Goal: Task Accomplishment & Management: Manage account settings

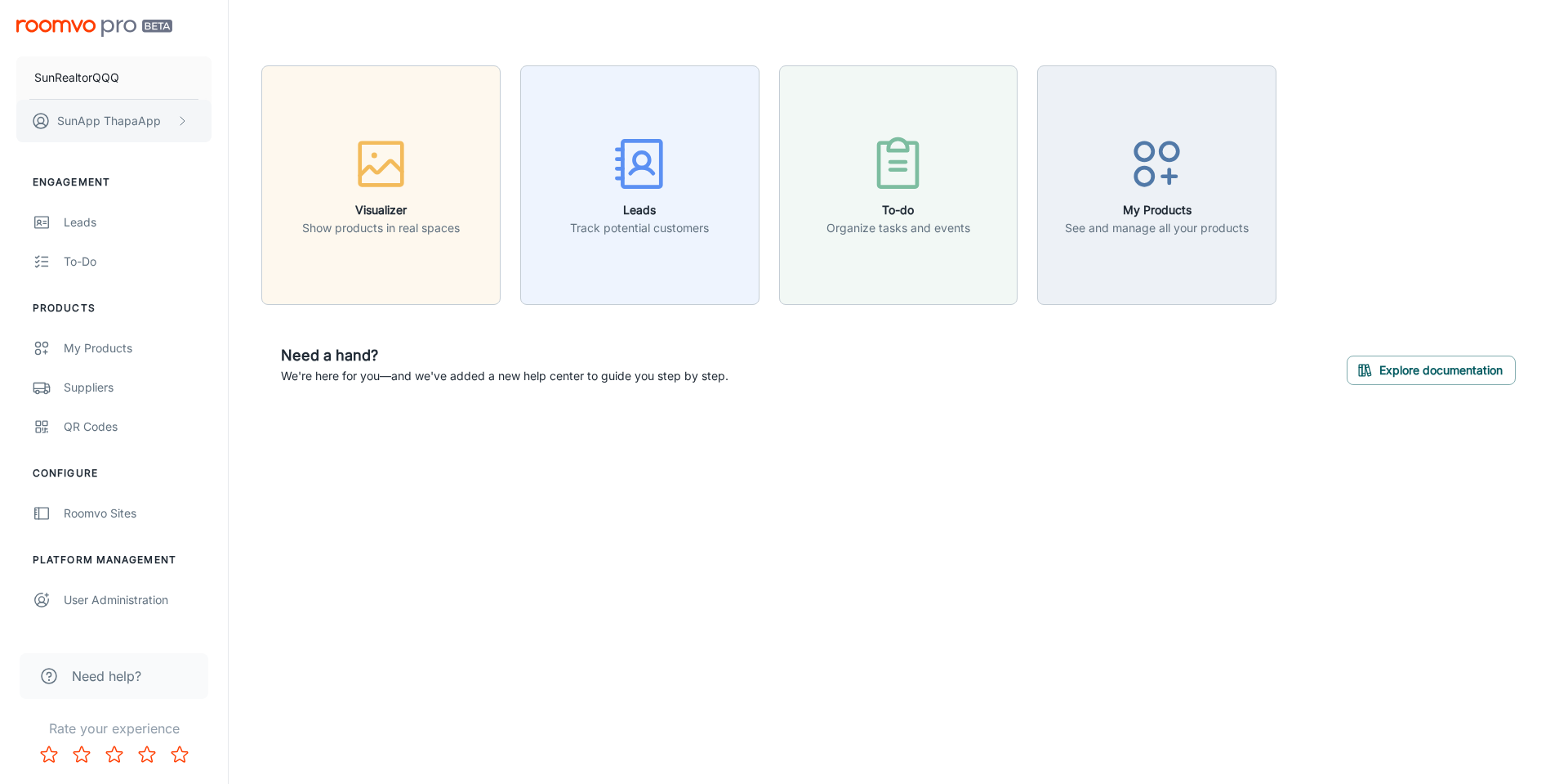
click at [165, 114] on button "SunApp ThapaApp" at bounding box center [113, 121] width 195 height 42
click at [163, 86] on div at bounding box center [784, 392] width 1568 height 784
click at [102, 76] on p "SunRealtorQQQ" at bounding box center [77, 77] width 85 height 18
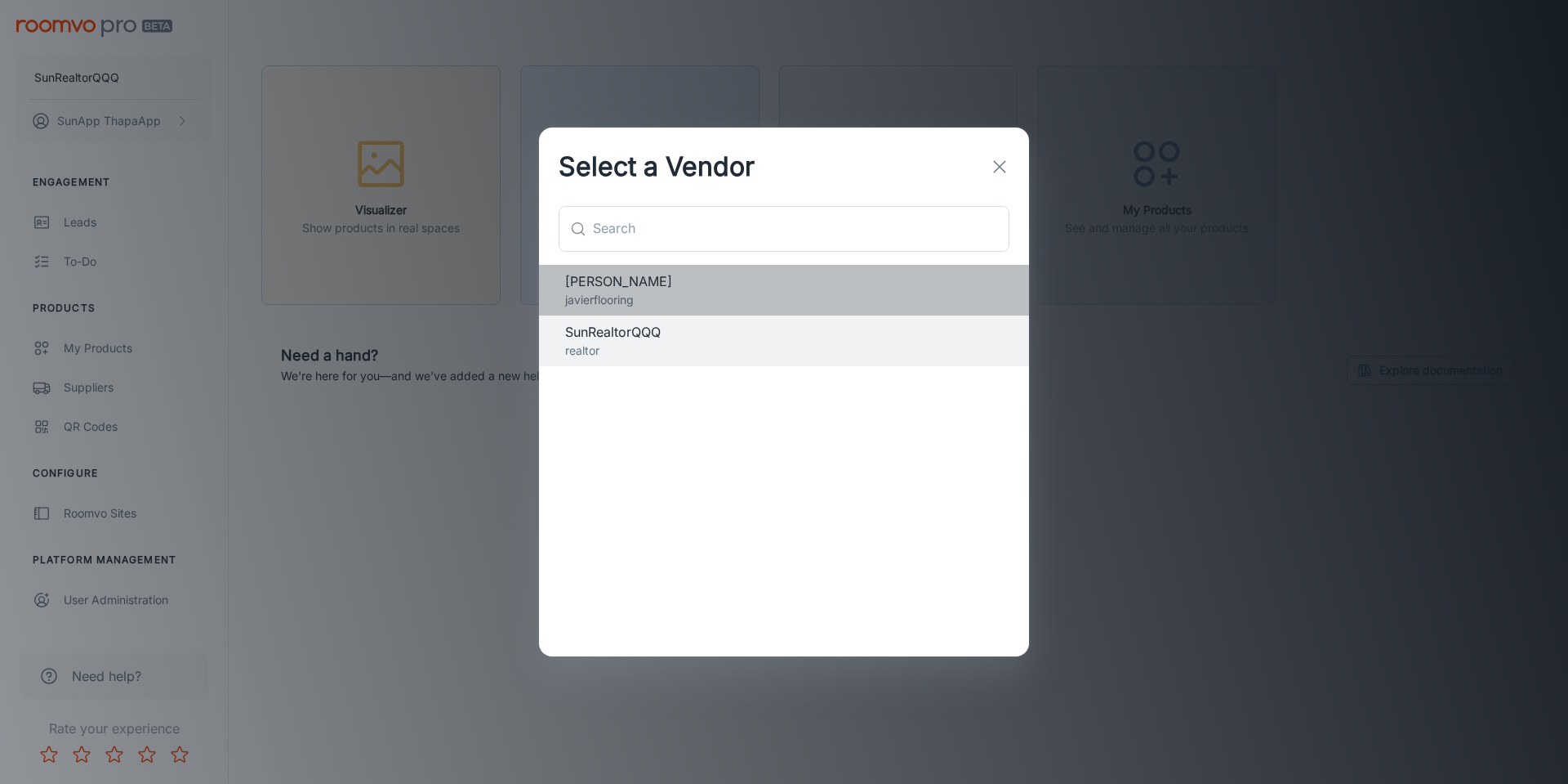
click at [712, 294] on p "javierflooring" at bounding box center [784, 299] width 437 height 18
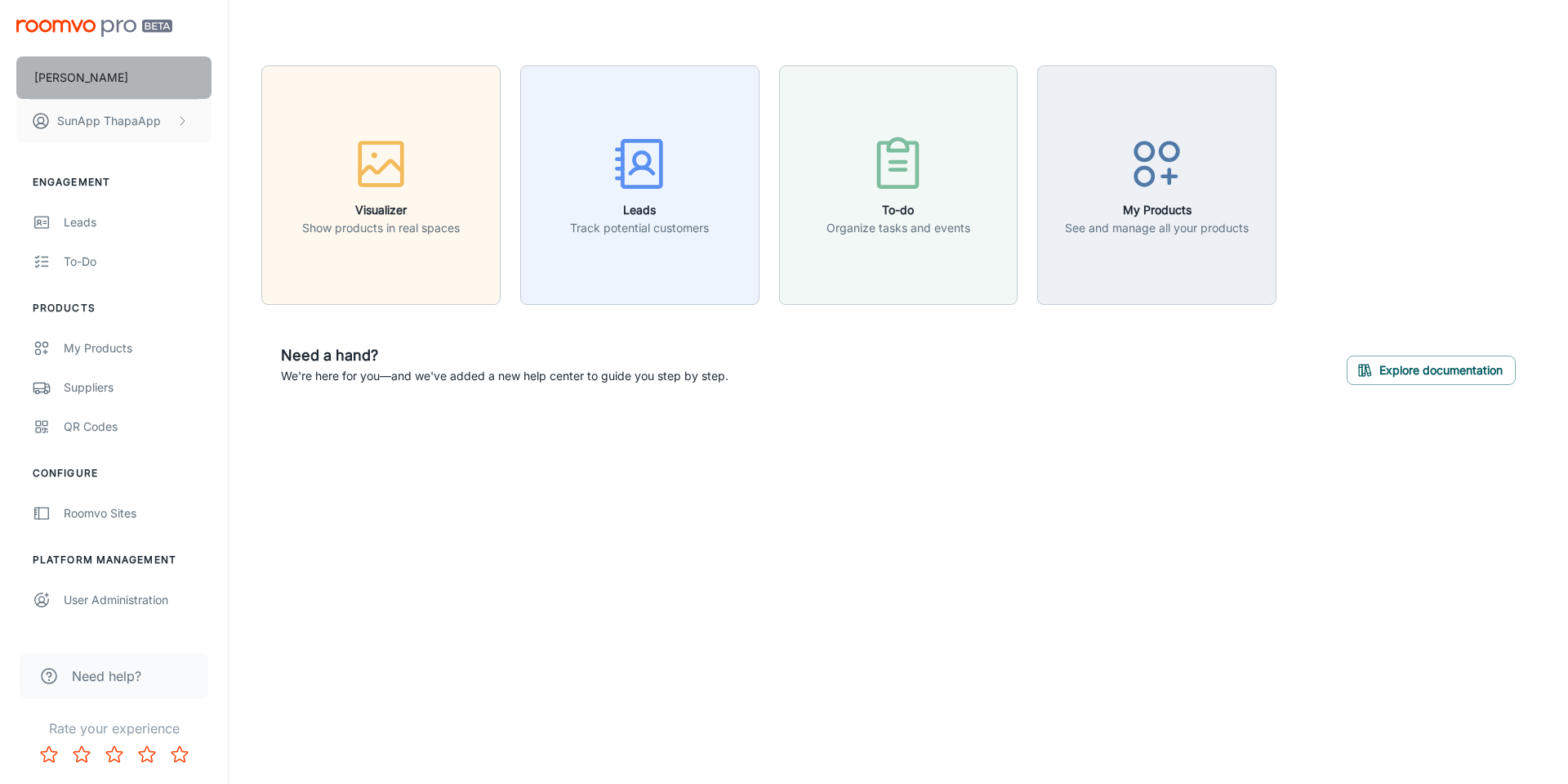
click at [146, 86] on button "[PERSON_NAME]" at bounding box center [113, 78] width 195 height 42
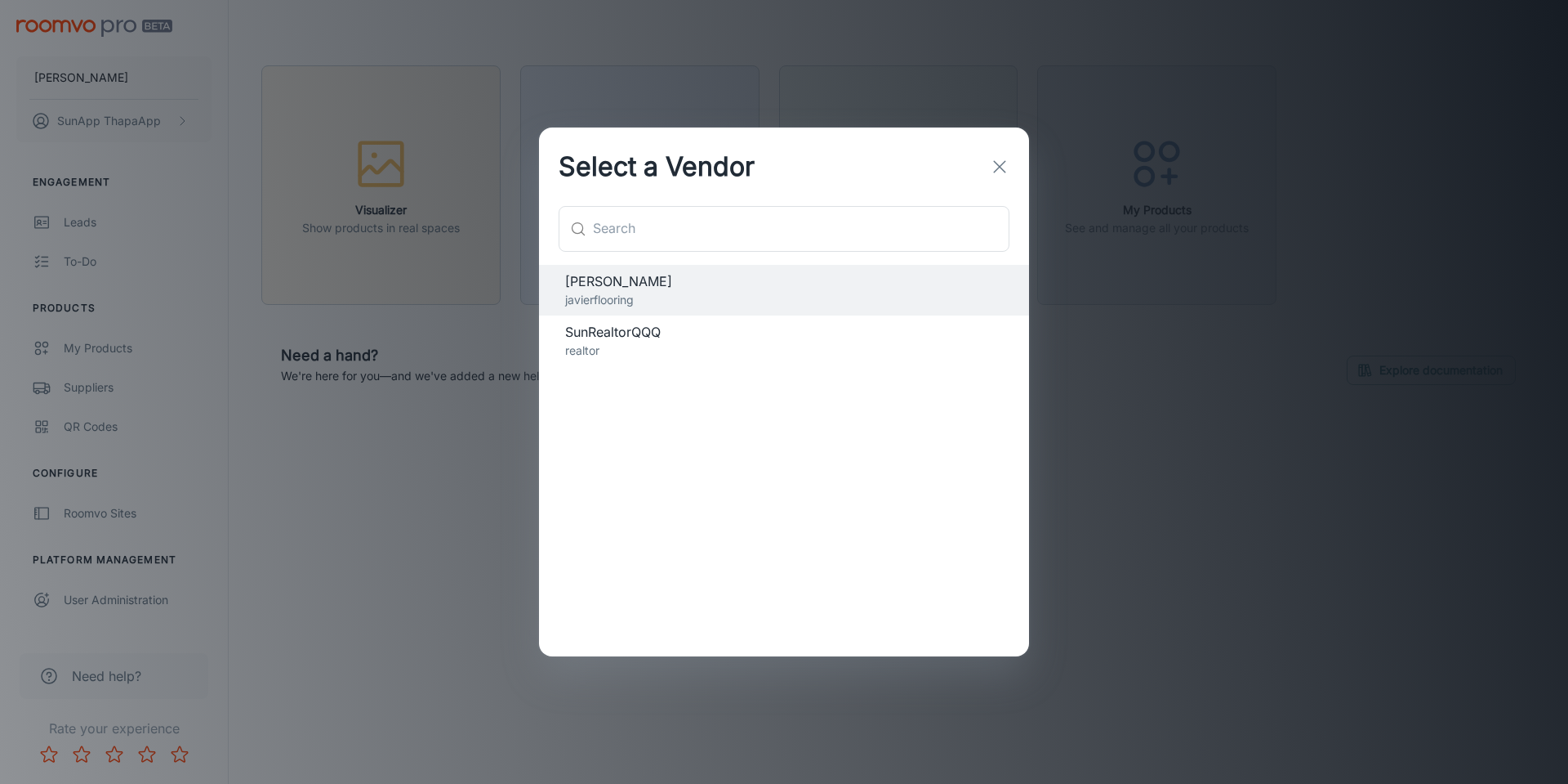
click at [638, 358] on p "realtor" at bounding box center [784, 350] width 437 height 18
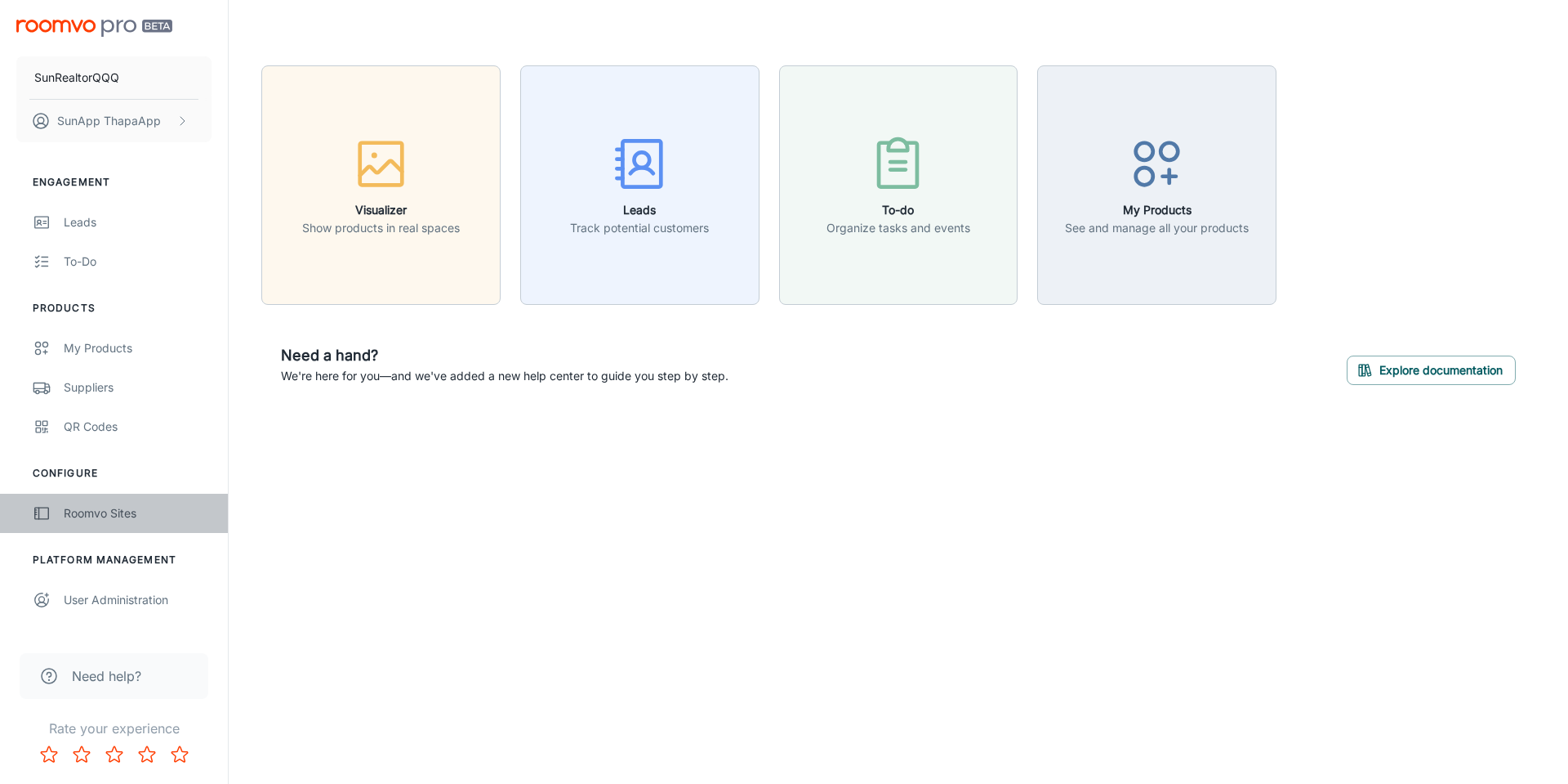
click at [117, 513] on div "Roomvo Sites" at bounding box center [137, 513] width 148 height 18
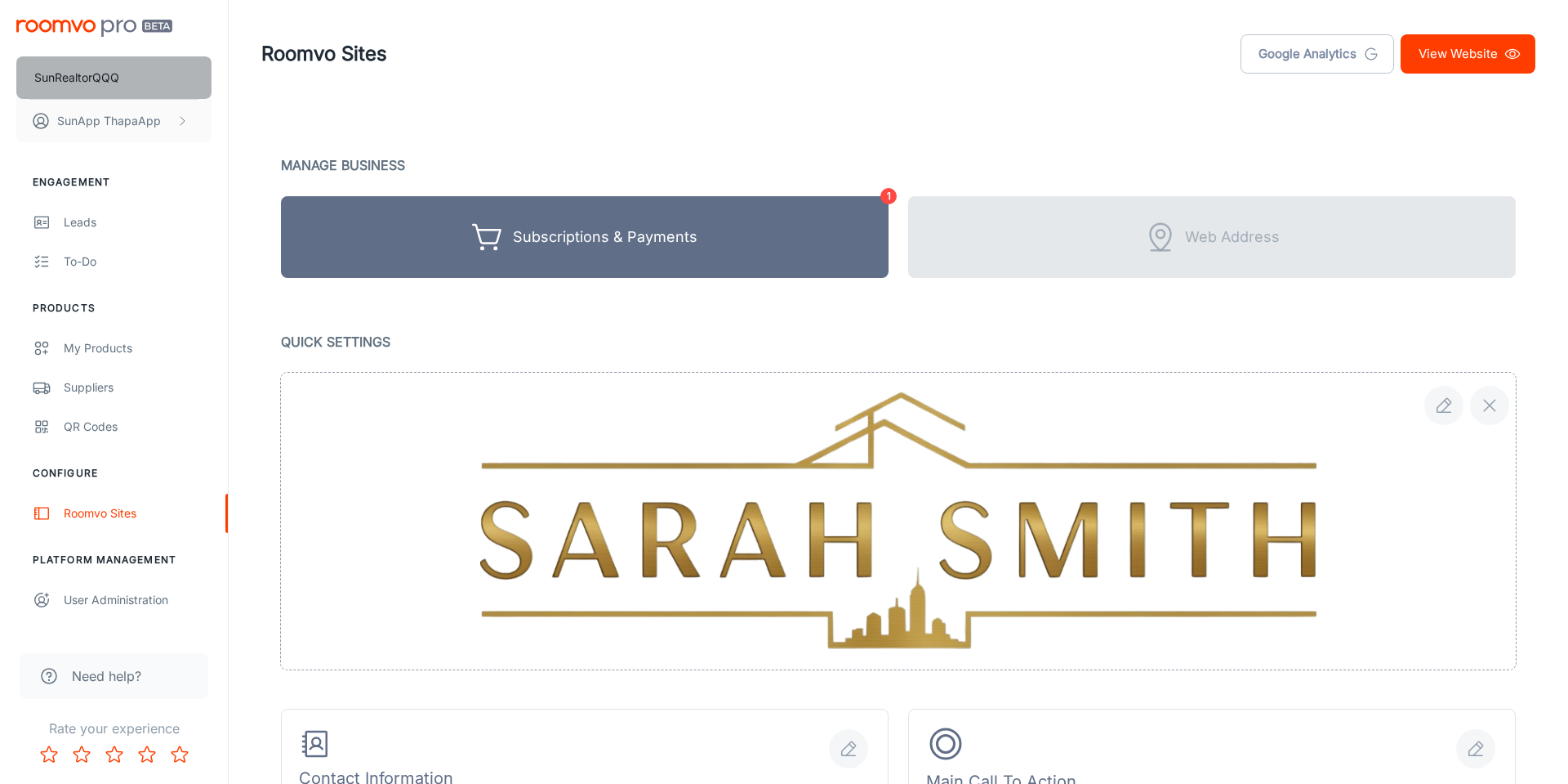
click at [86, 77] on p "SunRealtorQQQ" at bounding box center [77, 77] width 85 height 18
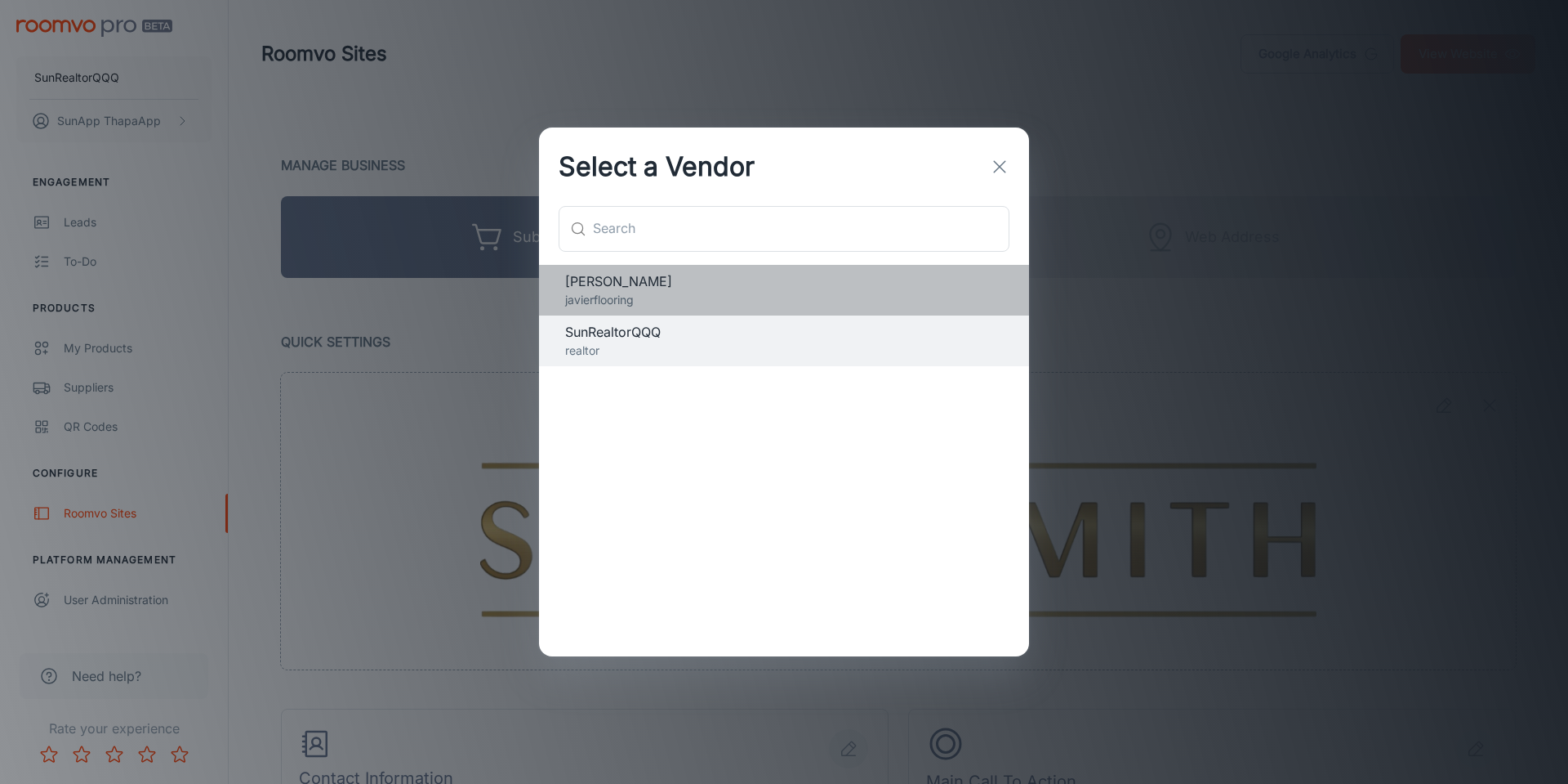
click at [626, 308] on p "javierflooring" at bounding box center [784, 299] width 437 height 18
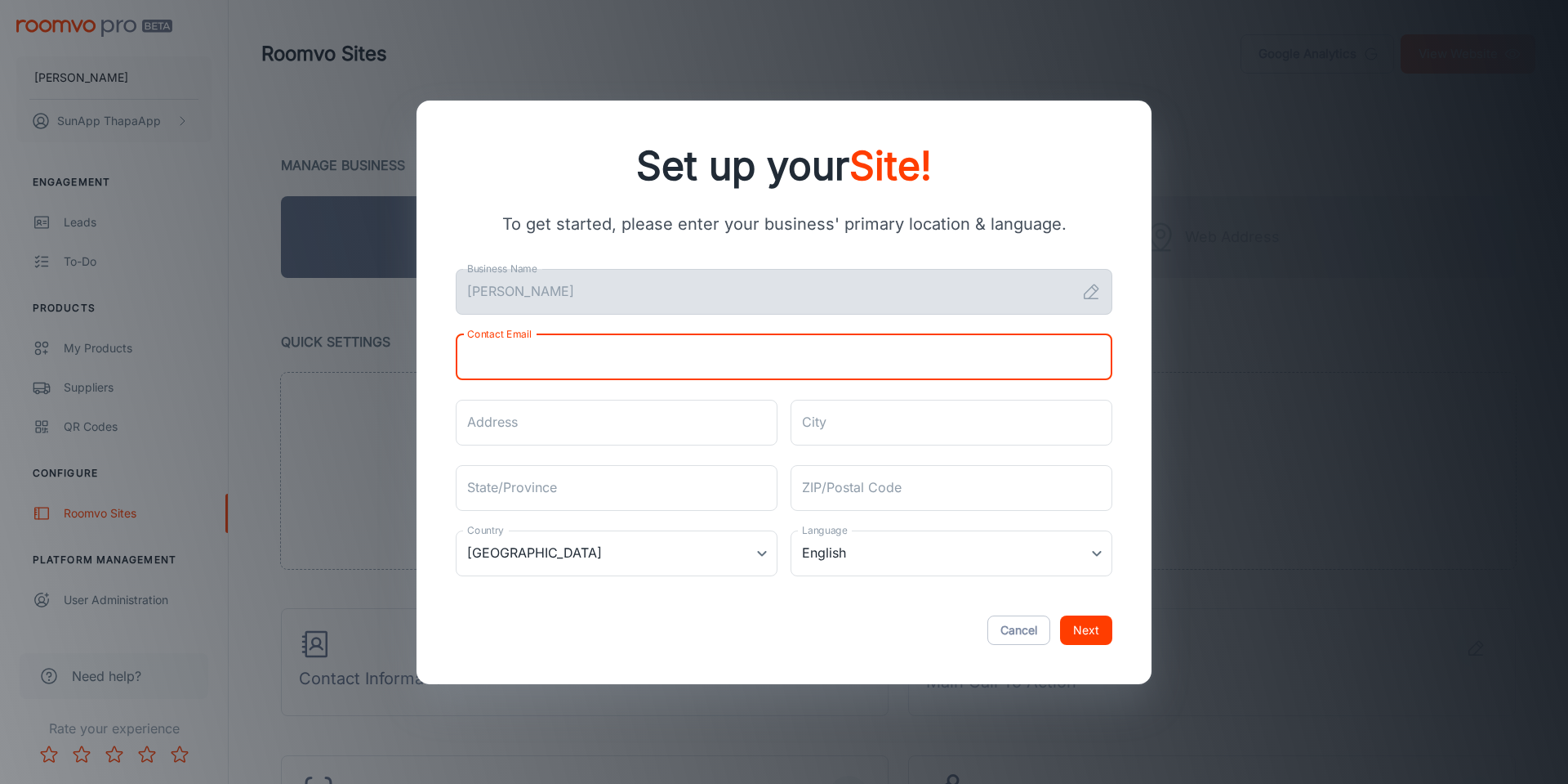
click at [717, 375] on input "Contact Email" at bounding box center [784, 357] width 657 height 46
type input "[EMAIL_ADDRESS][DOMAIN_NAME]"
click at [633, 433] on input "Address" at bounding box center [616, 422] width 322 height 46
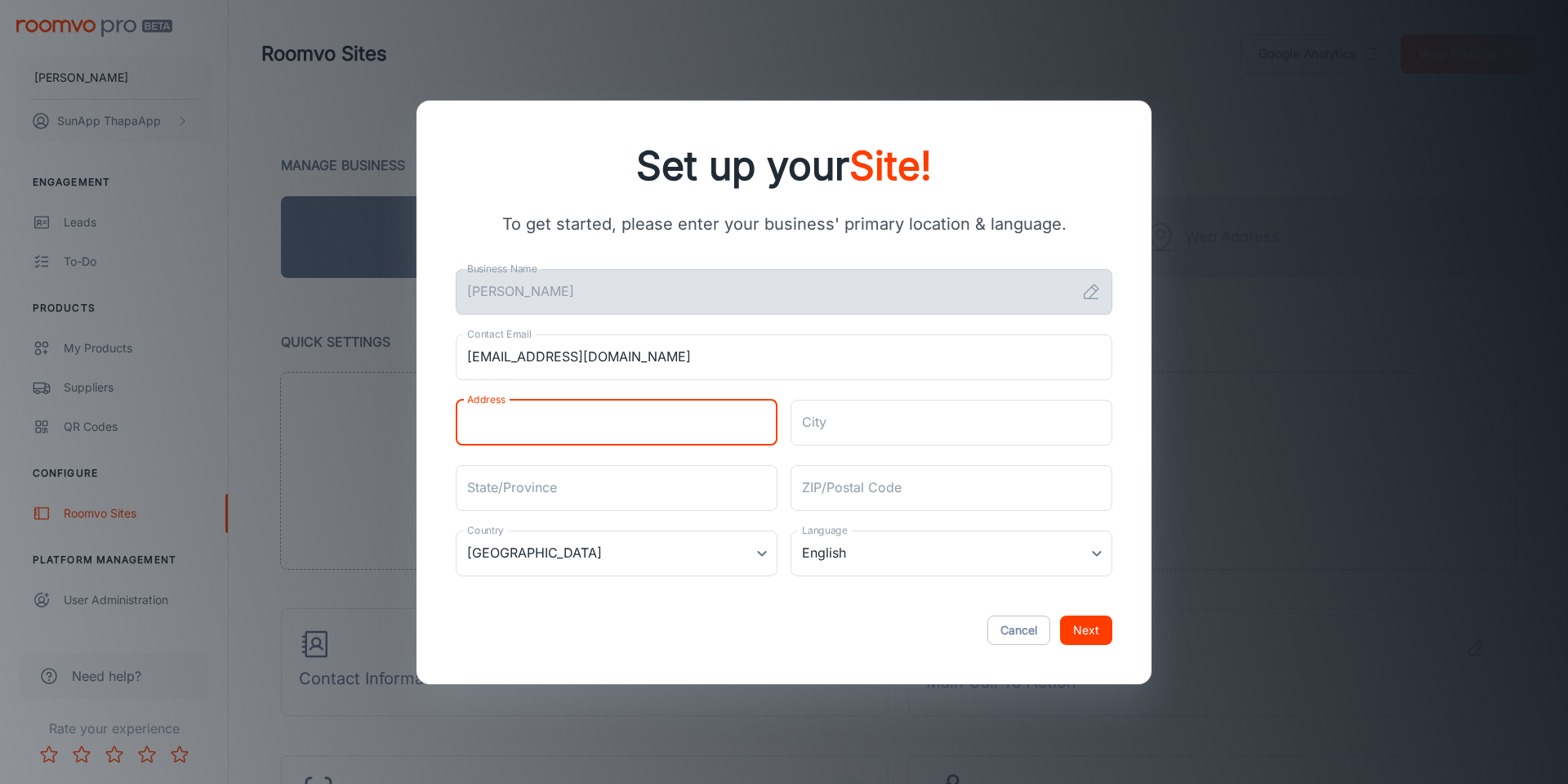
type input "[STREET_ADDRESS]"
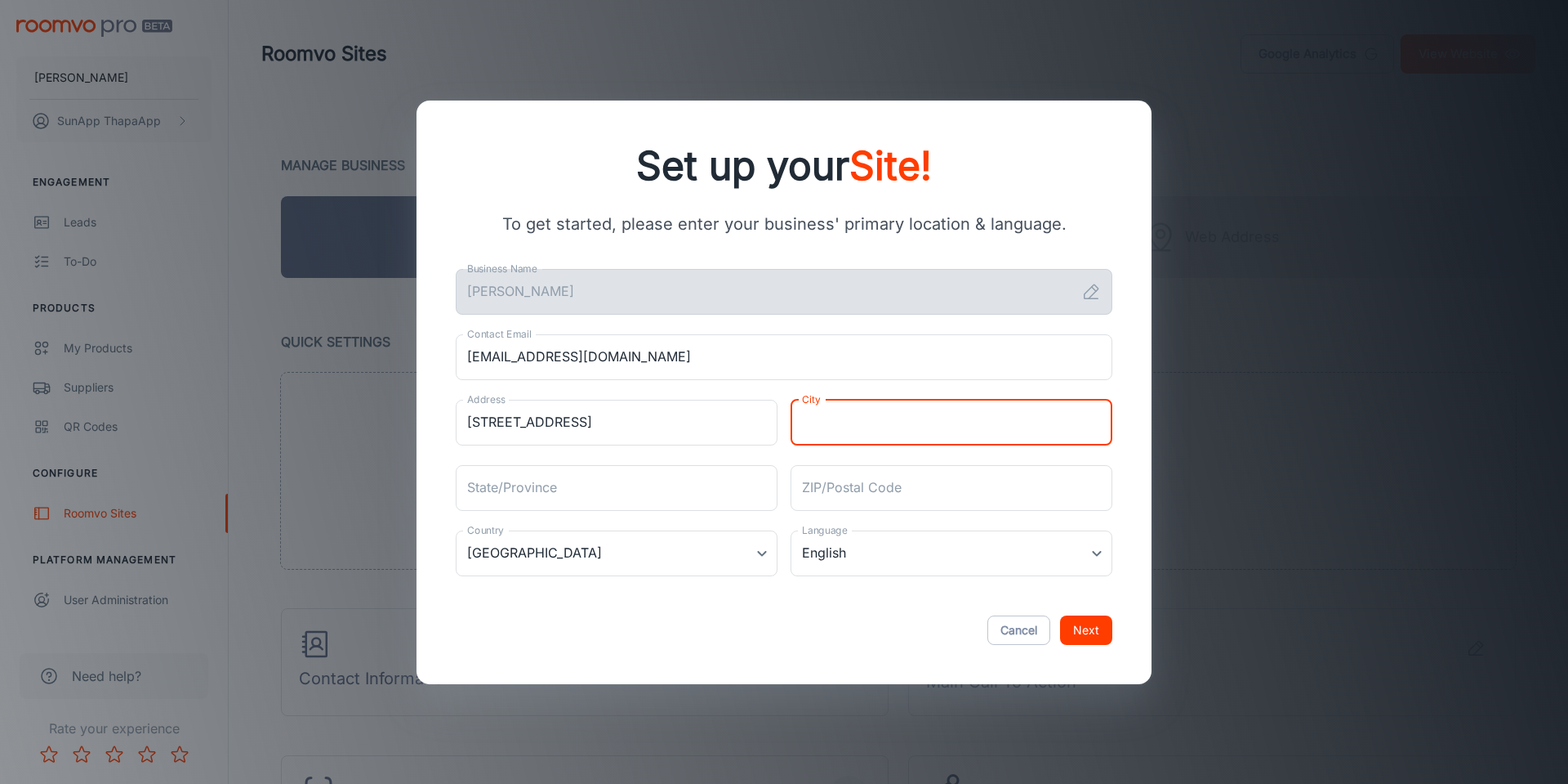
drag, startPoint x: 793, startPoint y: 433, endPoint x: 801, endPoint y: 430, distance: 8.5
click at [793, 433] on input "City" at bounding box center [951, 422] width 322 height 46
type input "[PERSON_NAME][GEOGRAPHIC_DATA]"
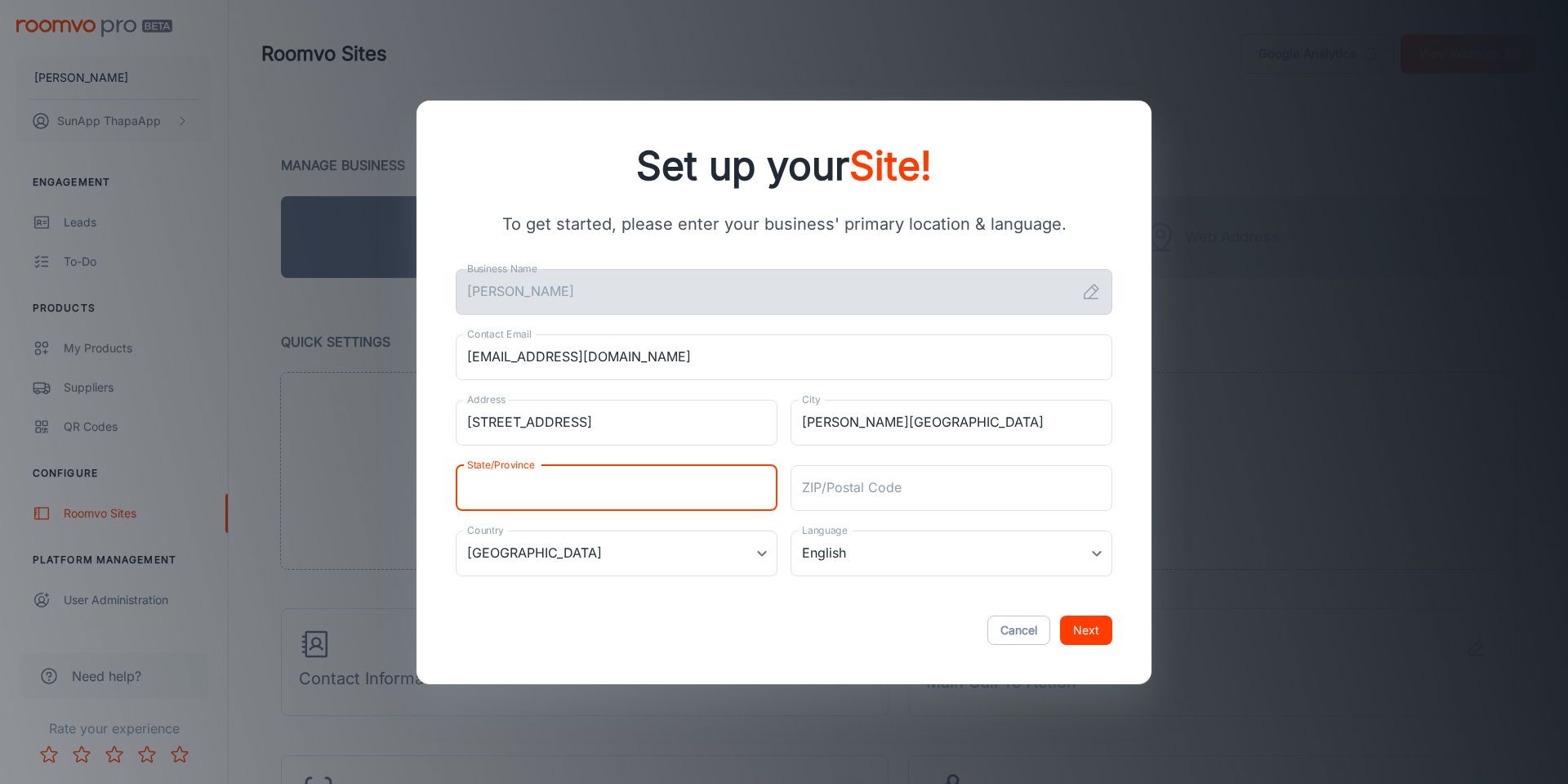
click at [680, 497] on input "State/Province" at bounding box center [616, 487] width 322 height 46
type input "CA"
click at [851, 500] on input "ZIP/Postal Code" at bounding box center [951, 487] width 322 height 46
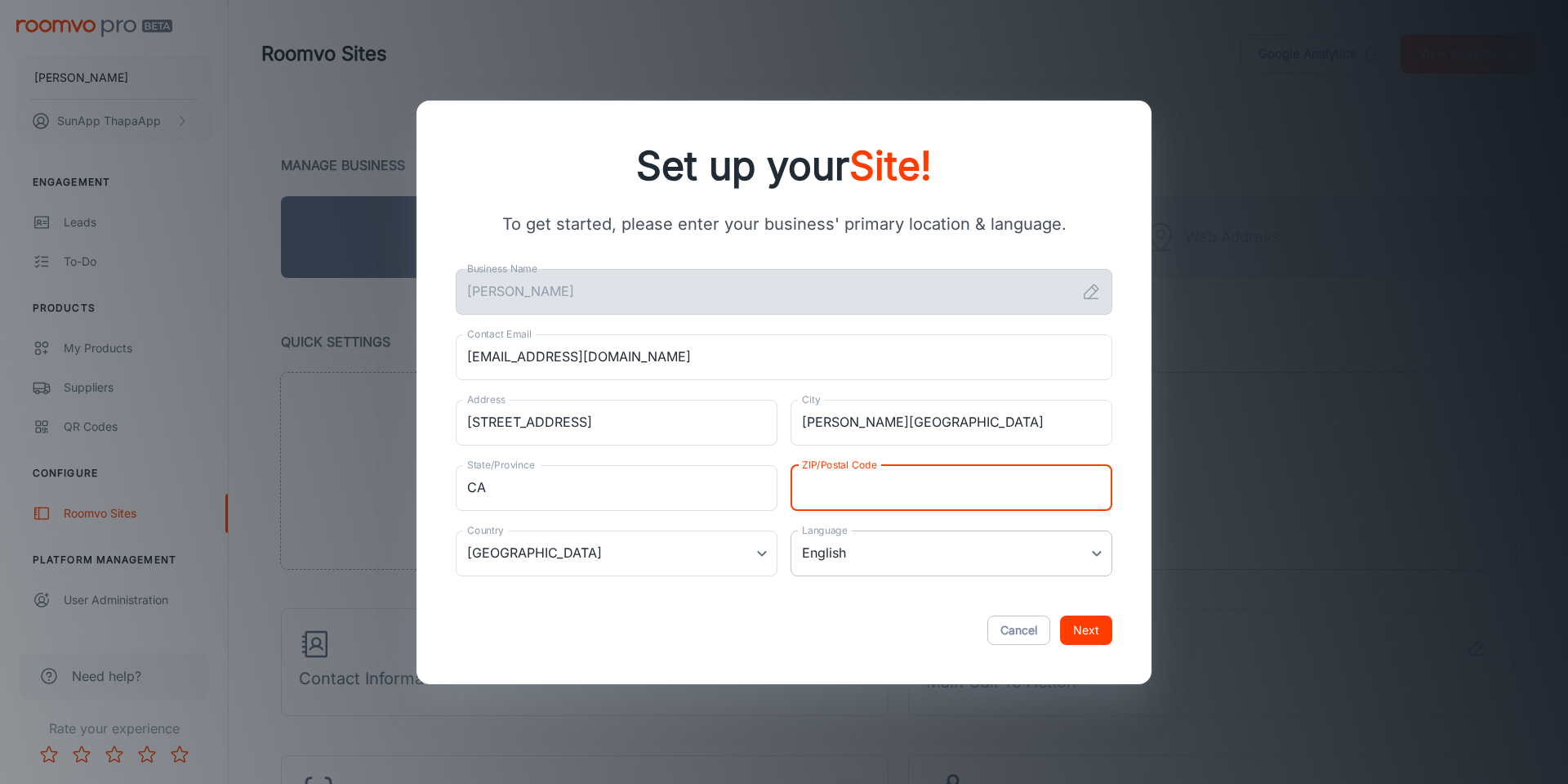
type input "L2J 4H6"
click at [663, 560] on body "[PERSON_NAME] Flooring SunApp ThapaApp Engagement Leads To-do Products My Produ…" at bounding box center [784, 392] width 1568 height 784
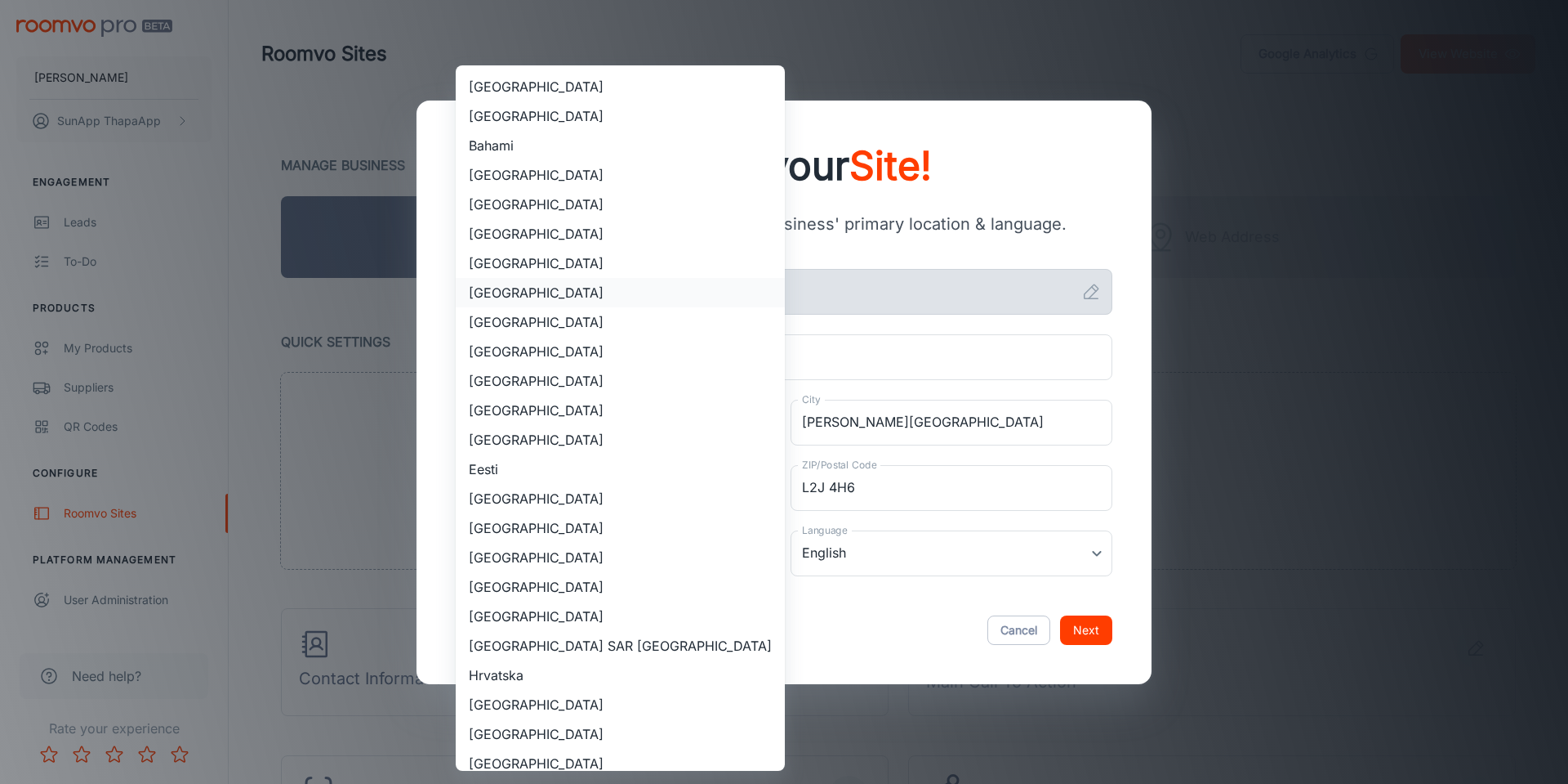
click at [600, 293] on li "[GEOGRAPHIC_DATA]" at bounding box center [621, 292] width 329 height 30
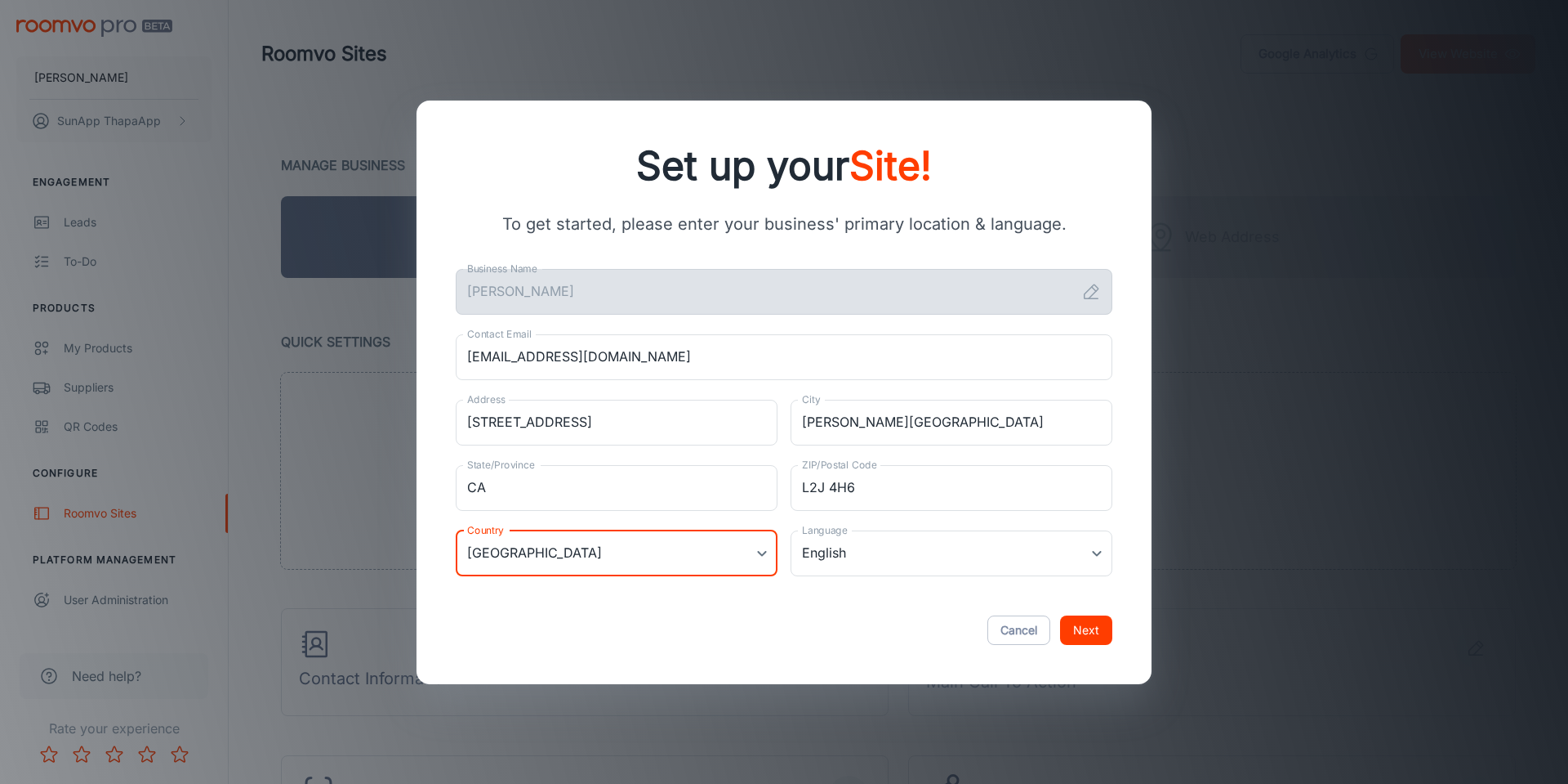
click at [1082, 628] on button "Next" at bounding box center [1086, 629] width 52 height 30
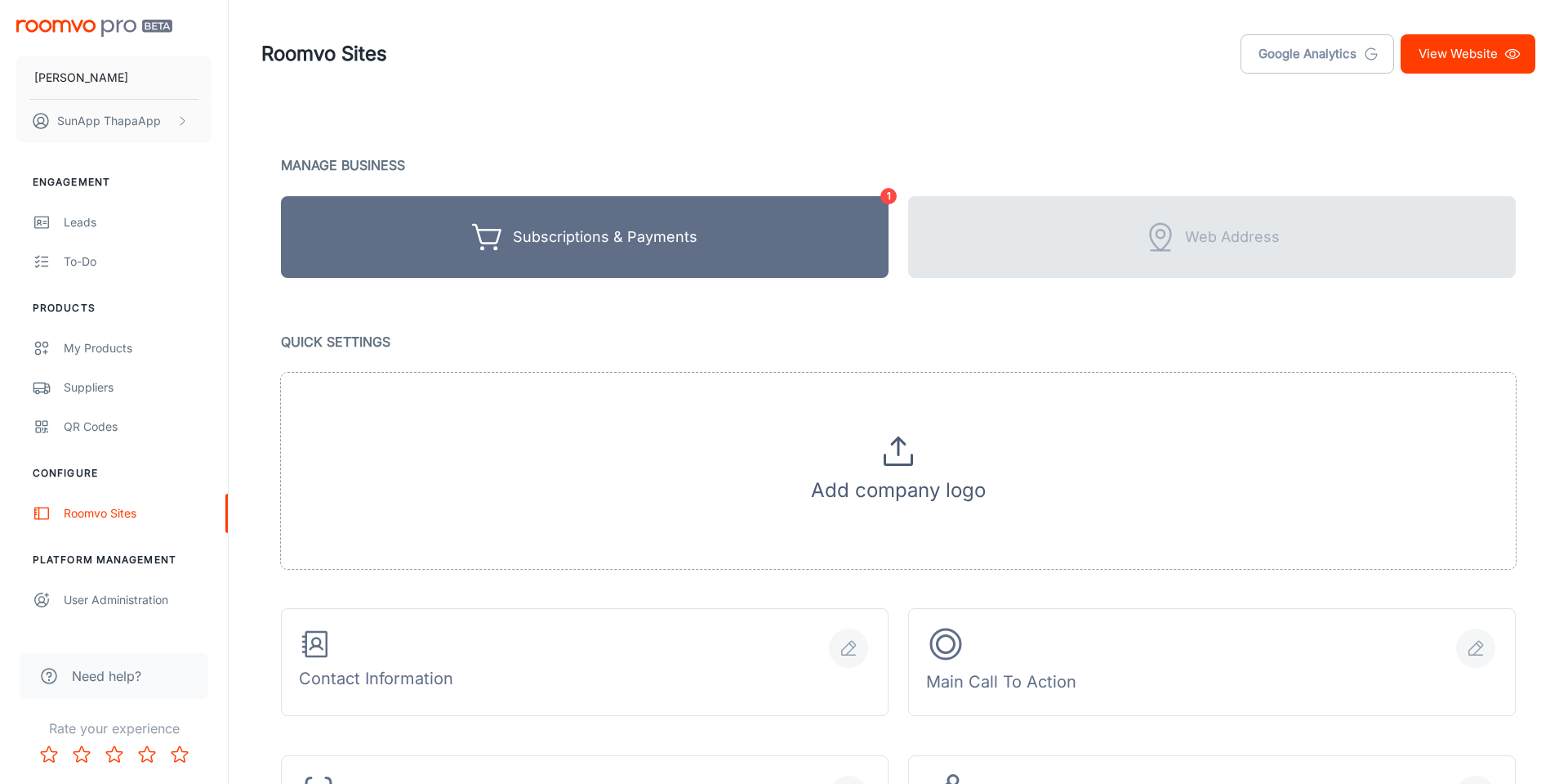
click at [1429, 53] on link "View Website" at bounding box center [1468, 54] width 135 height 39
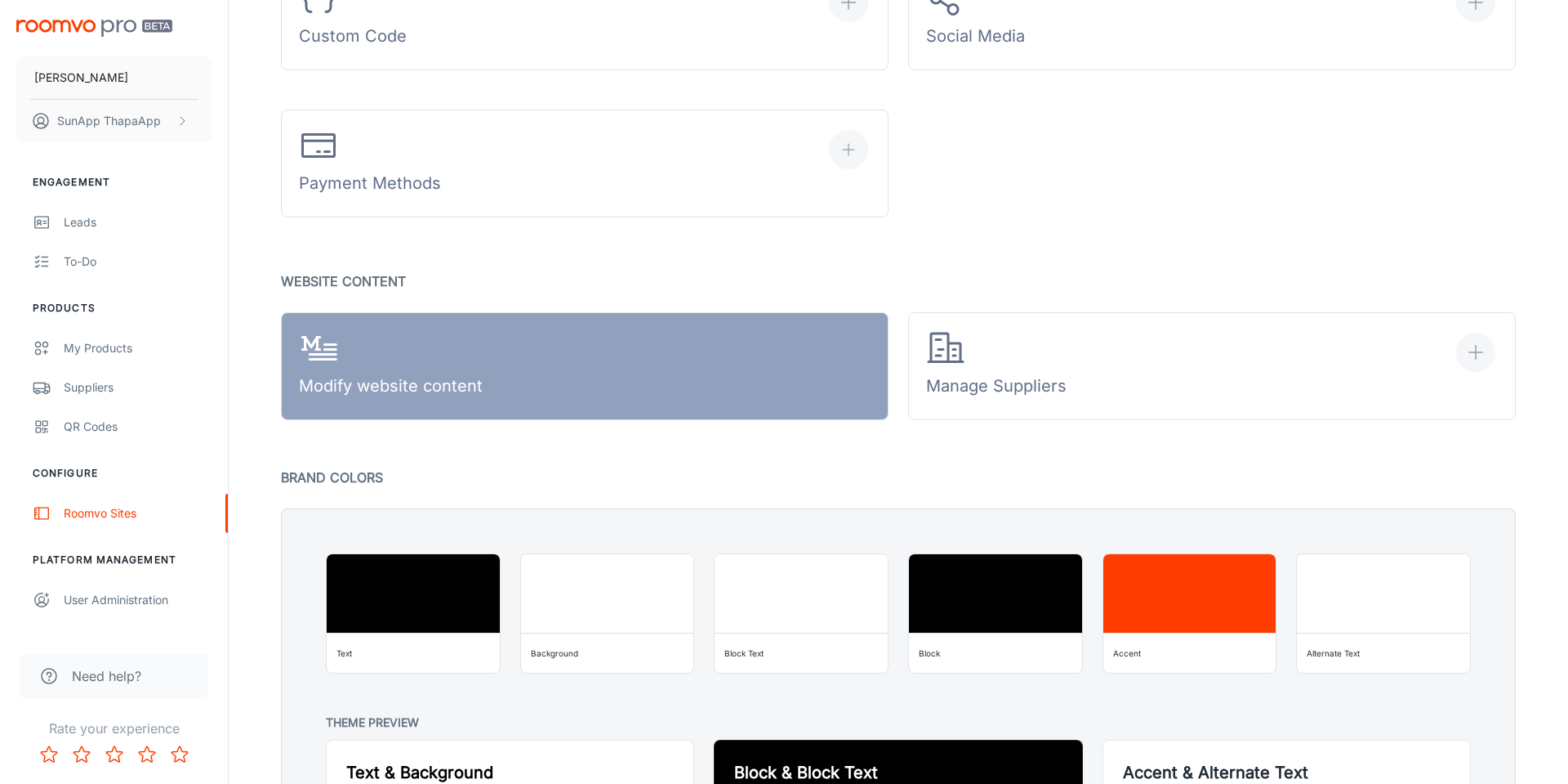
scroll to position [1035, 0]
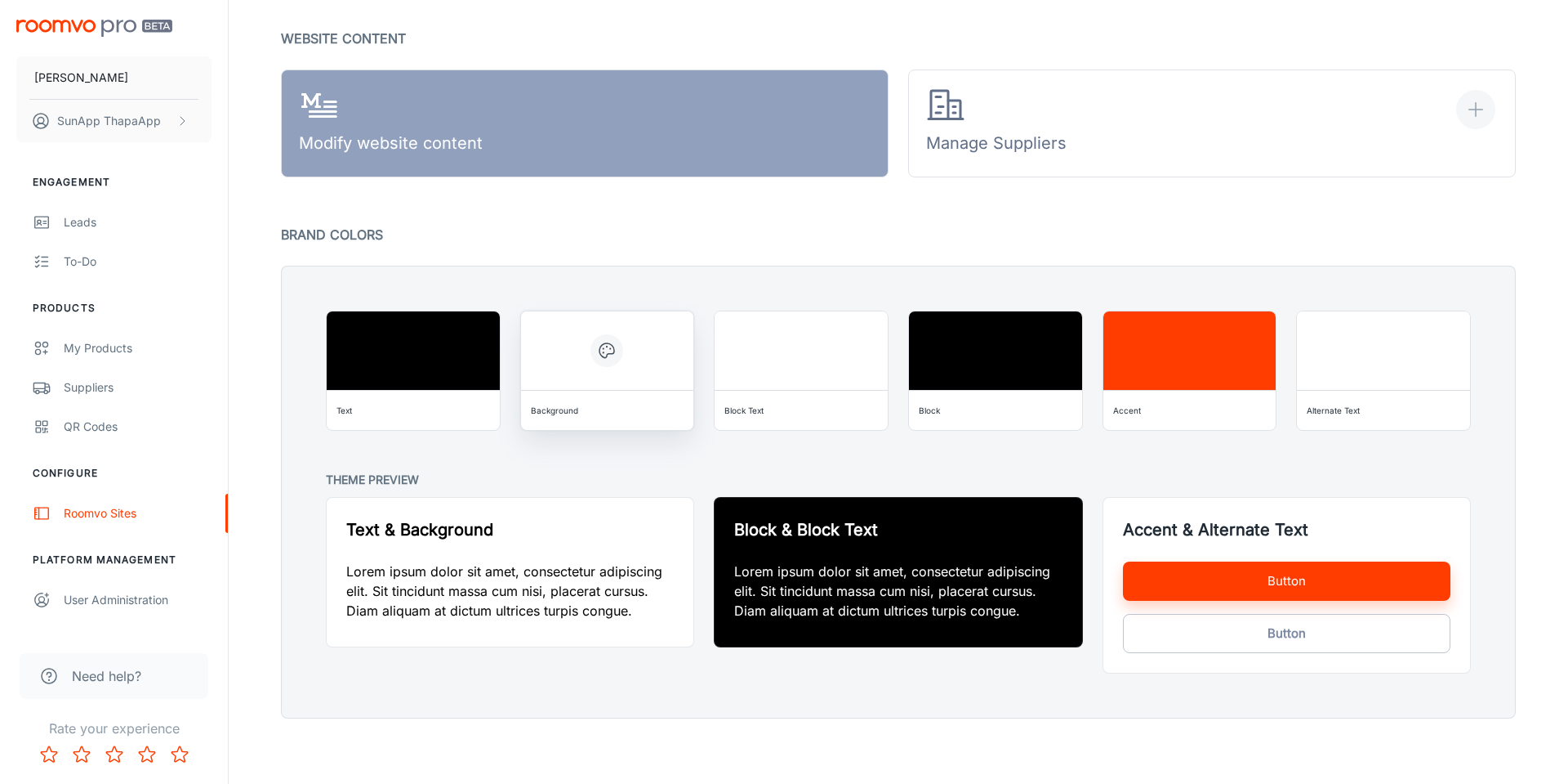
click at [609, 357] on icon "button" at bounding box center [606, 350] width 19 height 19
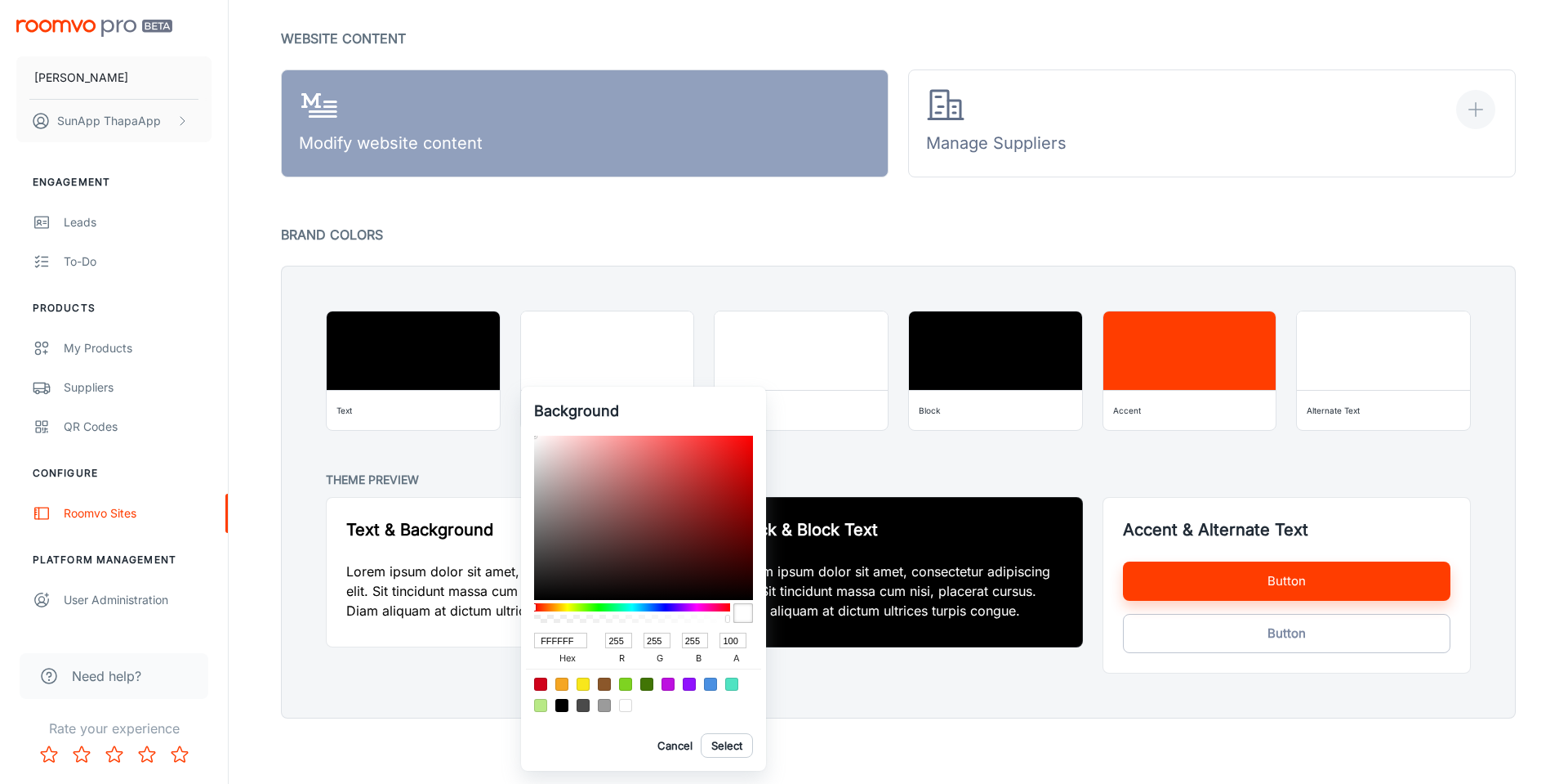
drag, startPoint x: 578, startPoint y: 639, endPoint x: 501, endPoint y: 645, distance: 77.2
click at [501, 645] on div "Background FFFFFF hex 255 r 255 g 255 b 100 a Cancel Select" at bounding box center [784, 392] width 1568 height 784
paste input "#040915"
type input "#040915"
type input "4"
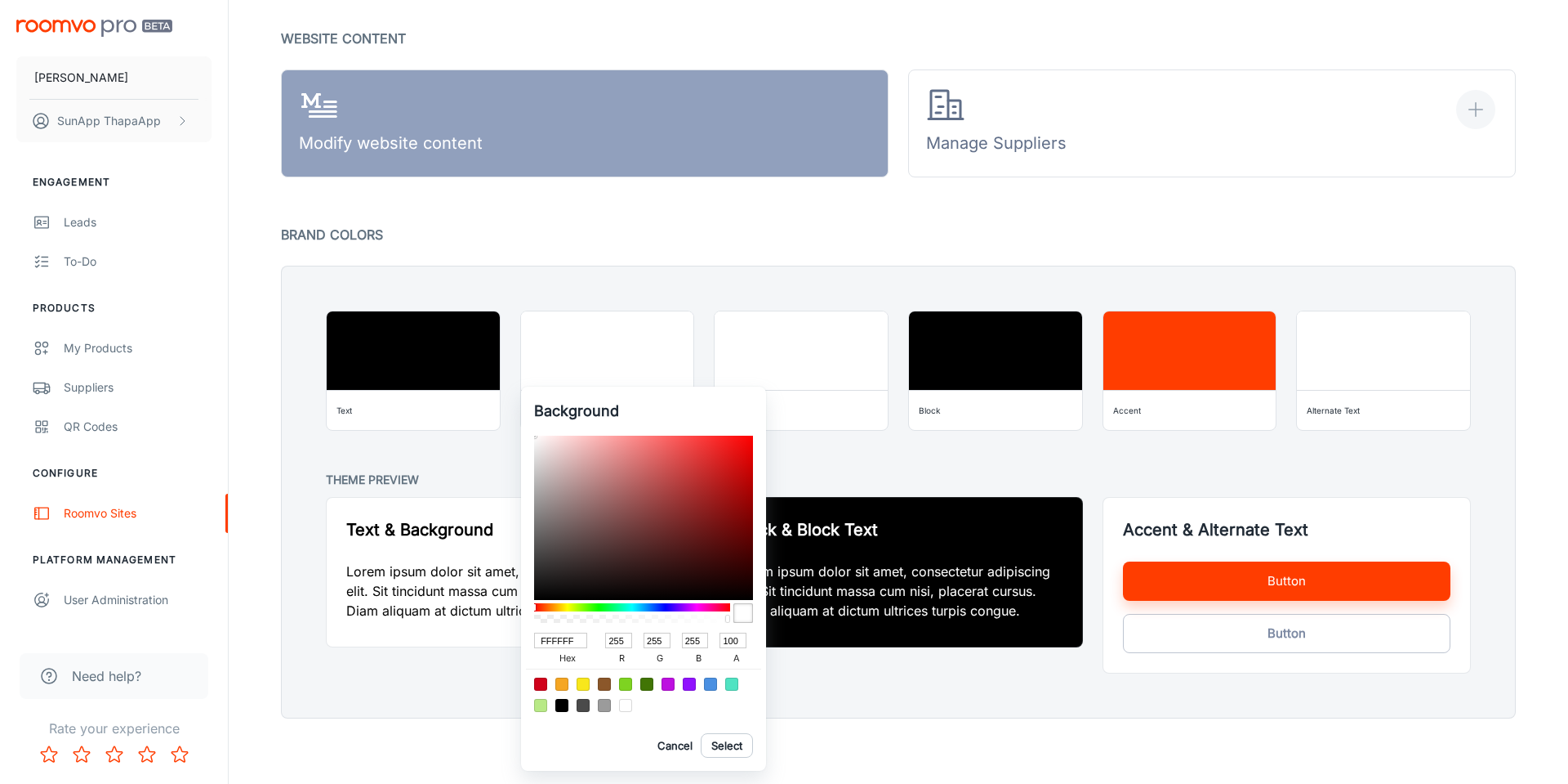
type input "9"
type input "21"
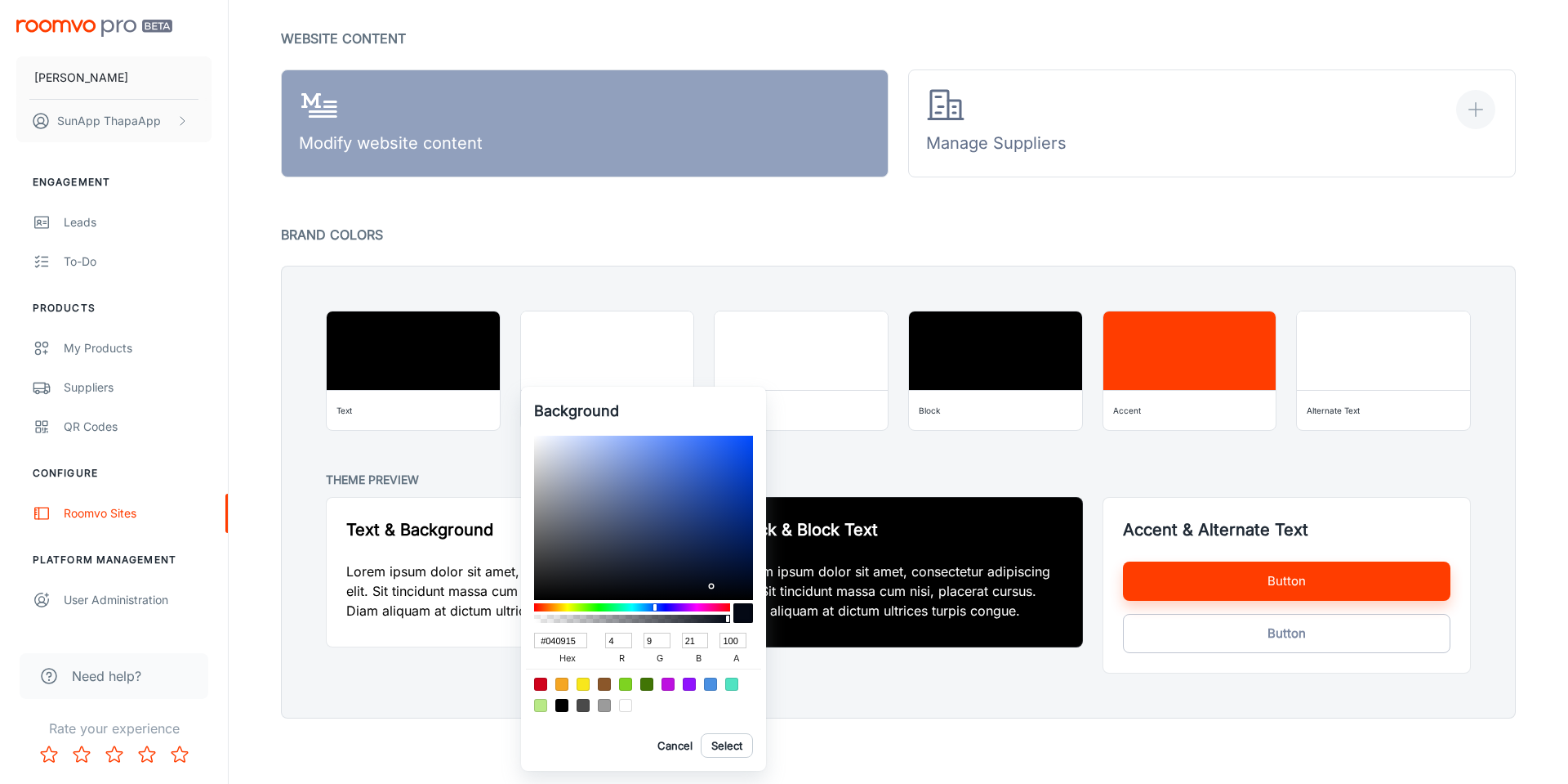
click at [546, 637] on input "#040915" at bounding box center [561, 640] width 53 height 15
type input "040915"
click at [733, 740] on button "Select" at bounding box center [727, 745] width 52 height 24
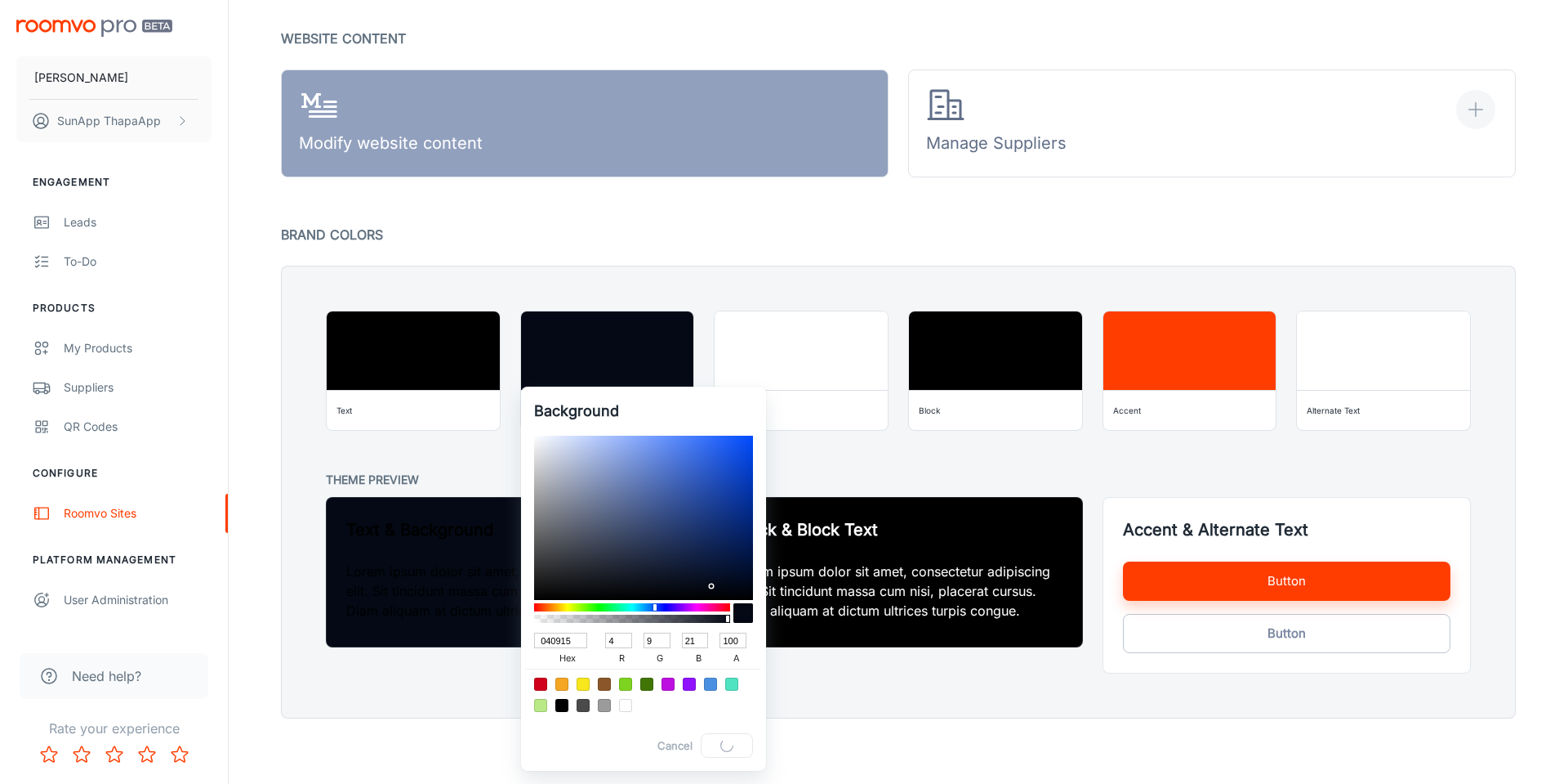
click at [845, 678] on div at bounding box center [784, 392] width 1568 height 784
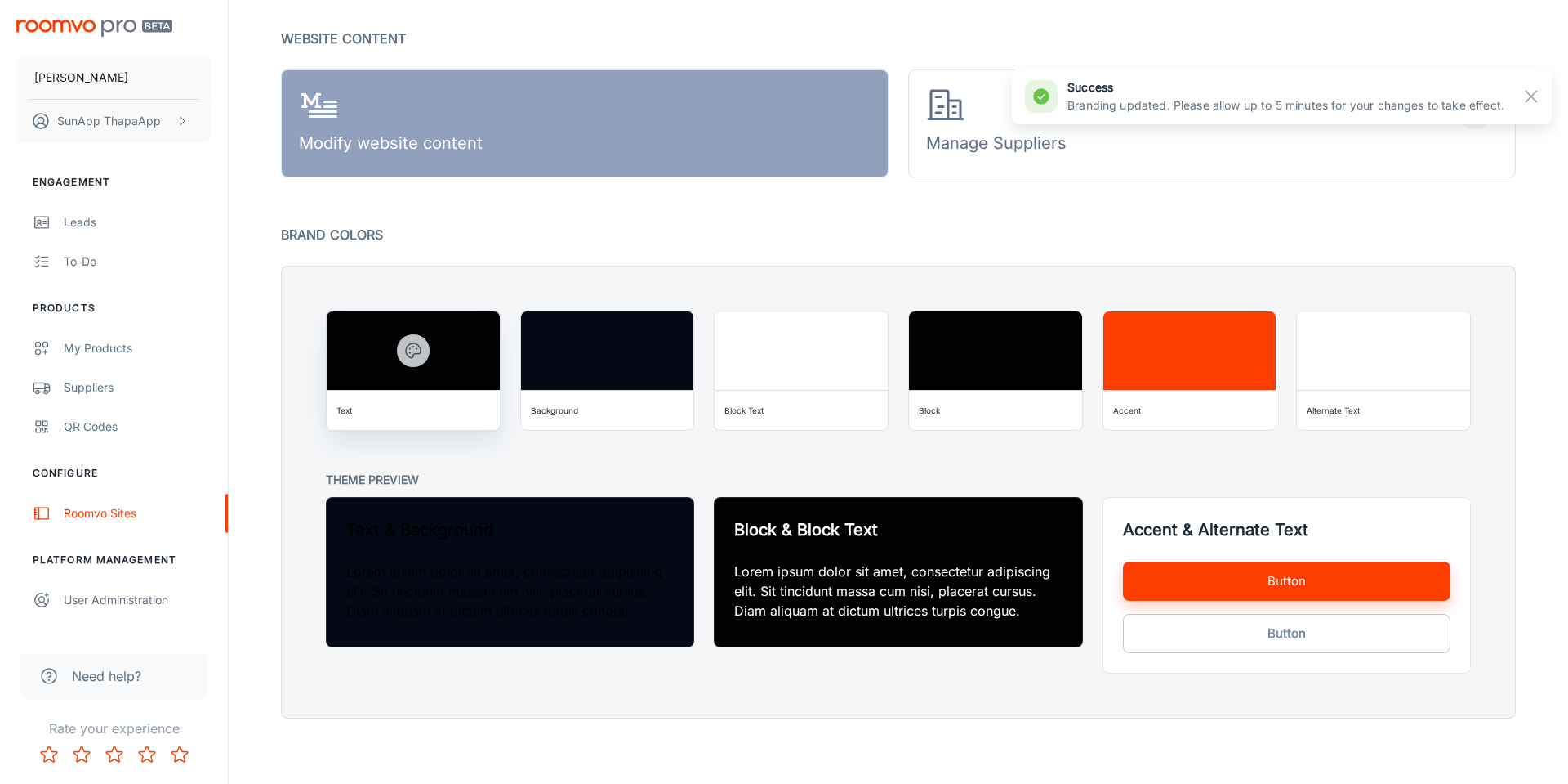
click at [397, 346] on button "button" at bounding box center [413, 351] width 33 height 33
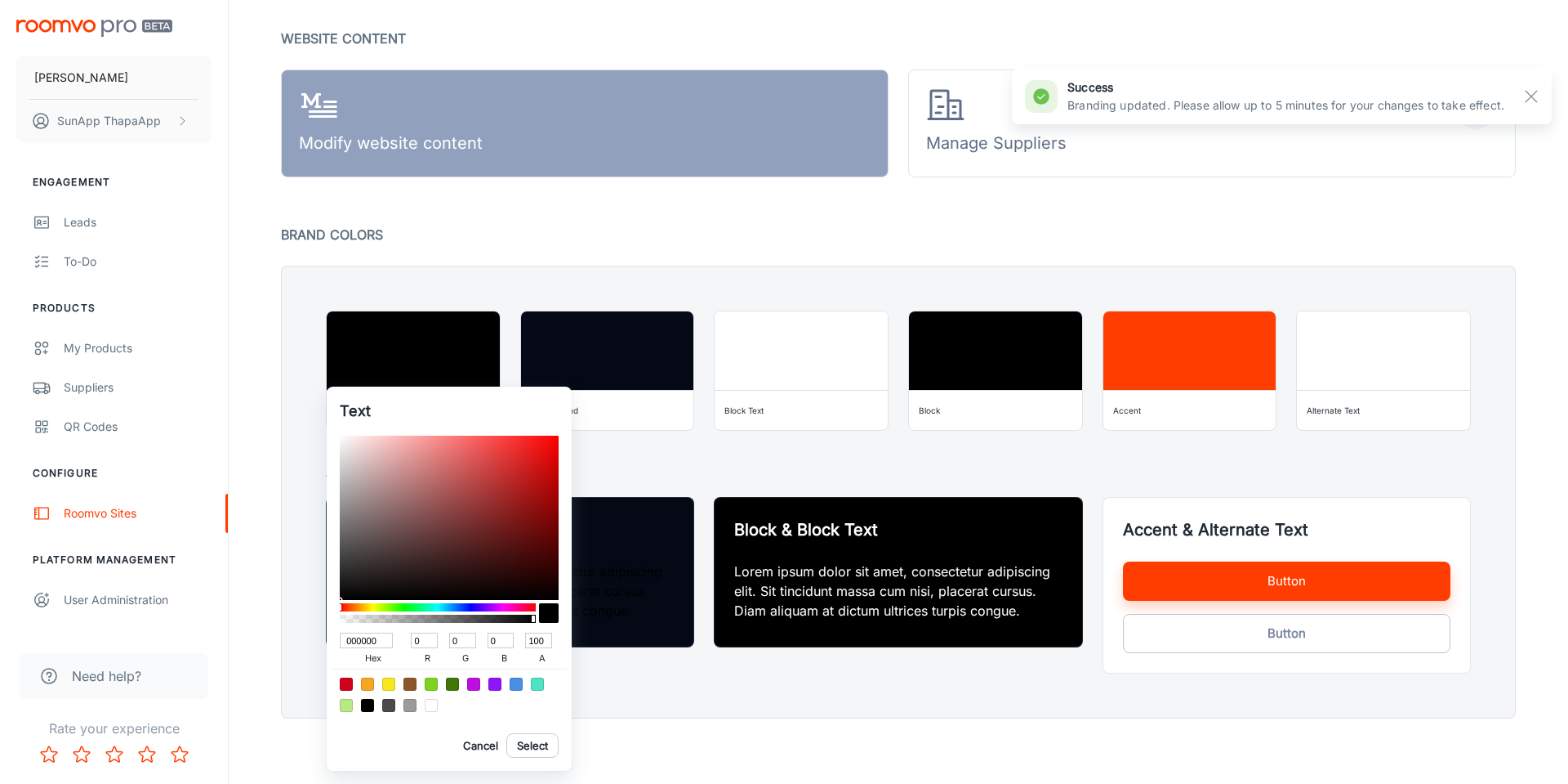
type input "837F7F"
type input "131"
type input "127"
type input "888484"
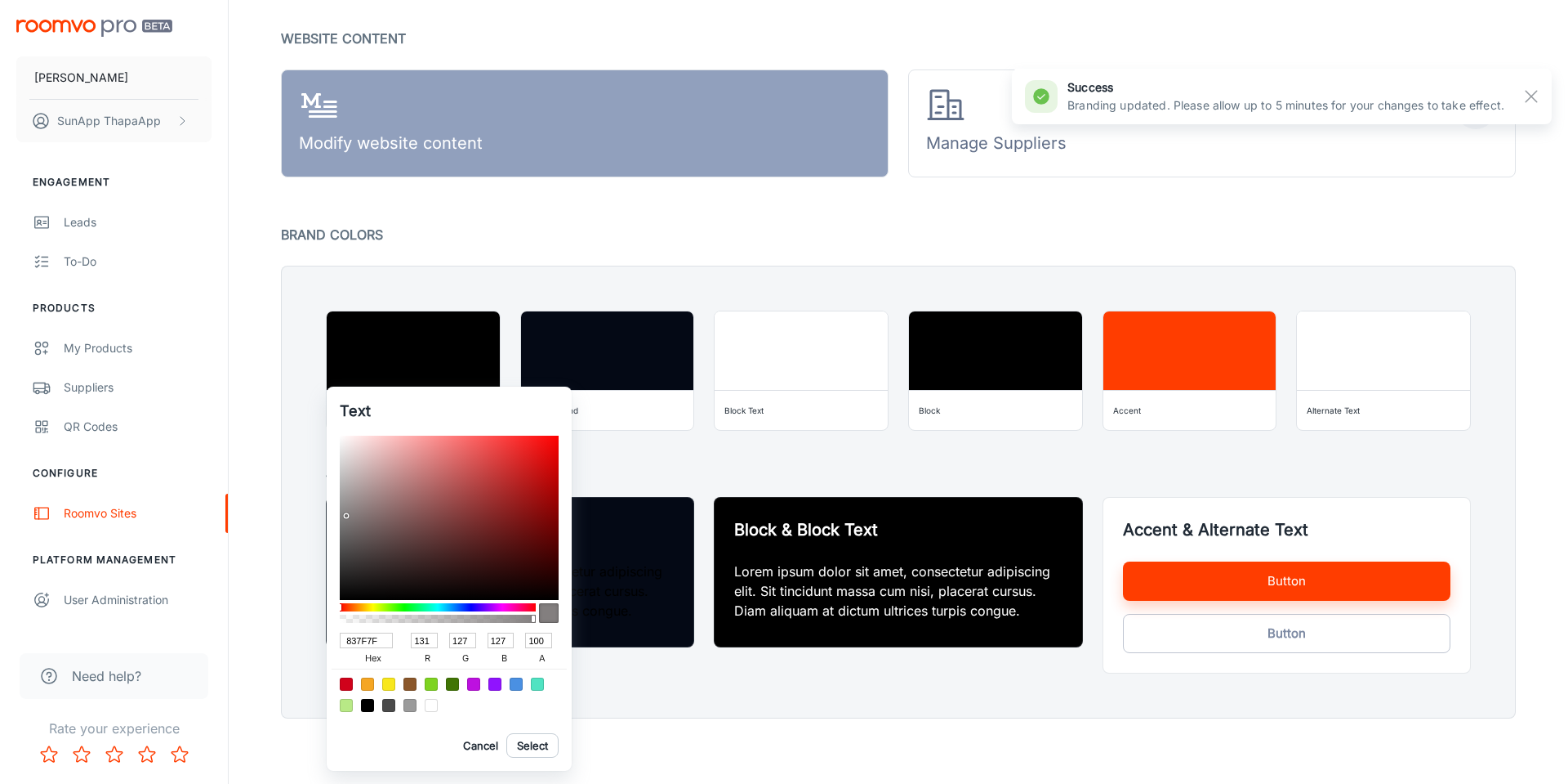
type input "136"
type input "132"
type input "A49F9F"
type input "164"
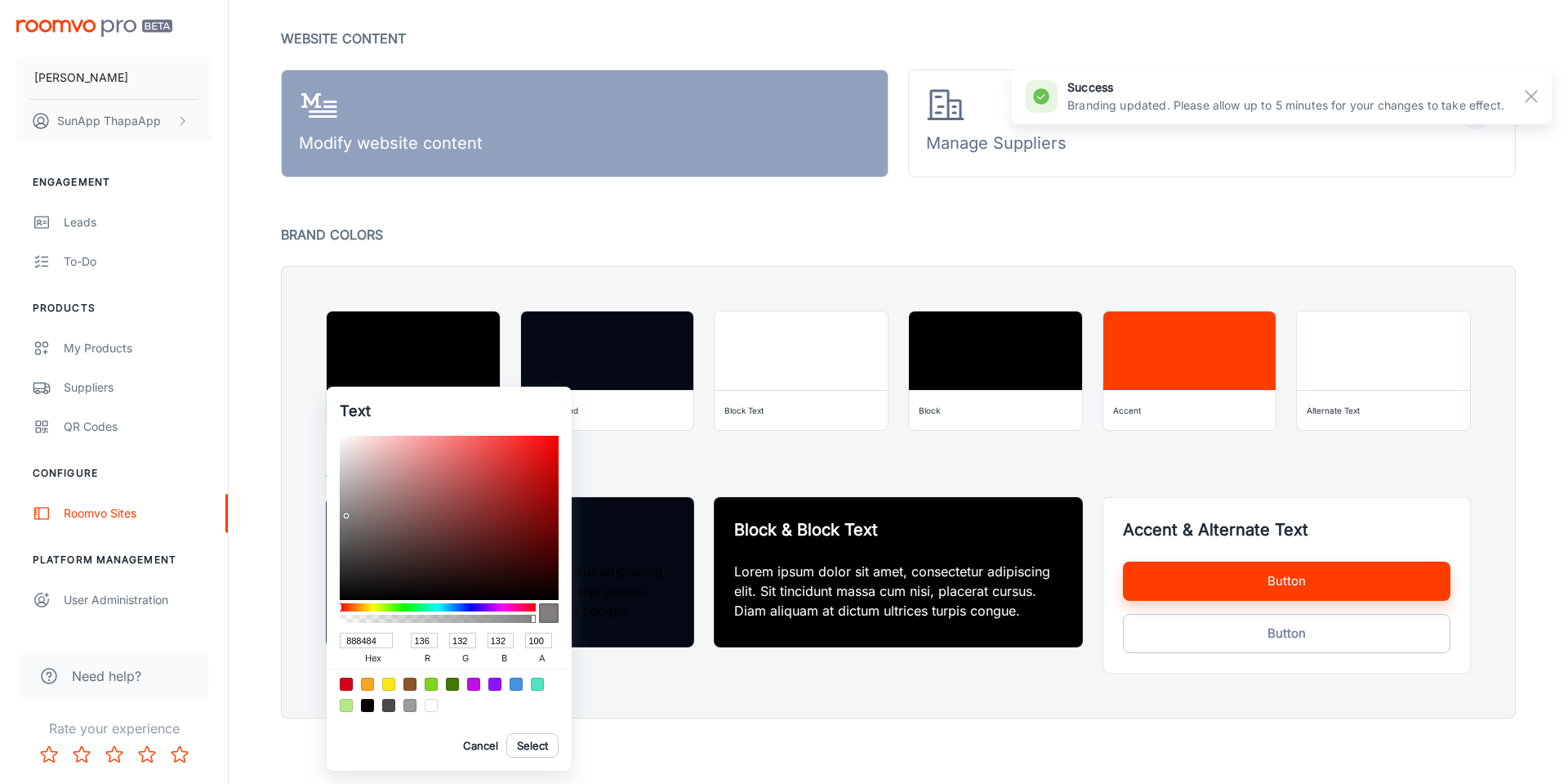
type input "159"
type input "E6E6E6"
type input "230"
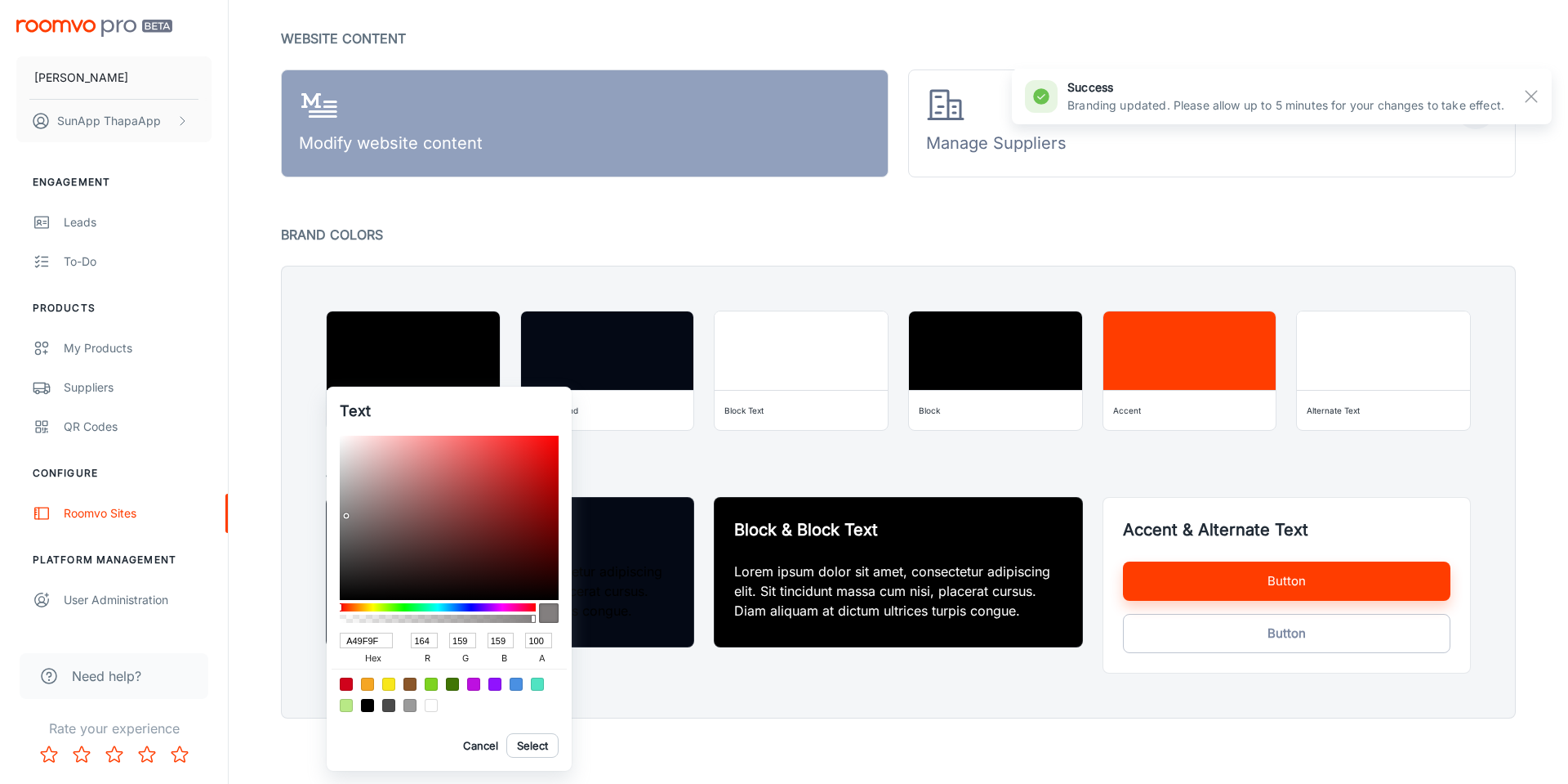
type input "230"
type input "FFFFFF"
type input "255"
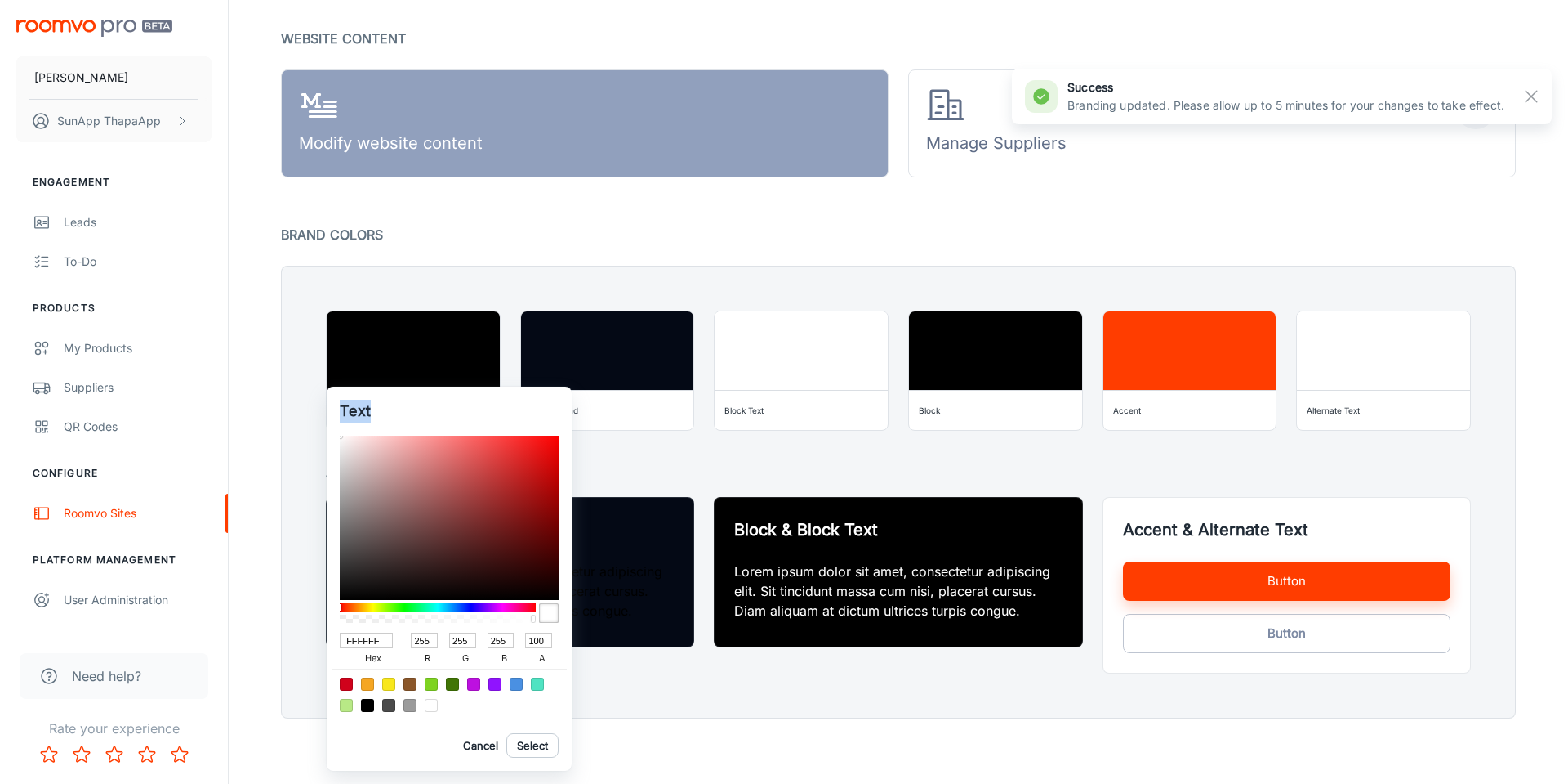
drag, startPoint x: 346, startPoint y: 514, endPoint x: 361, endPoint y: 438, distance: 77.5
click at [319, 389] on div "Text FFFFFF hex 255 r 255 g 255 b 100 a Cancel Select" at bounding box center [784, 392] width 1568 height 784
click at [528, 735] on button "Select" at bounding box center [533, 745] width 52 height 24
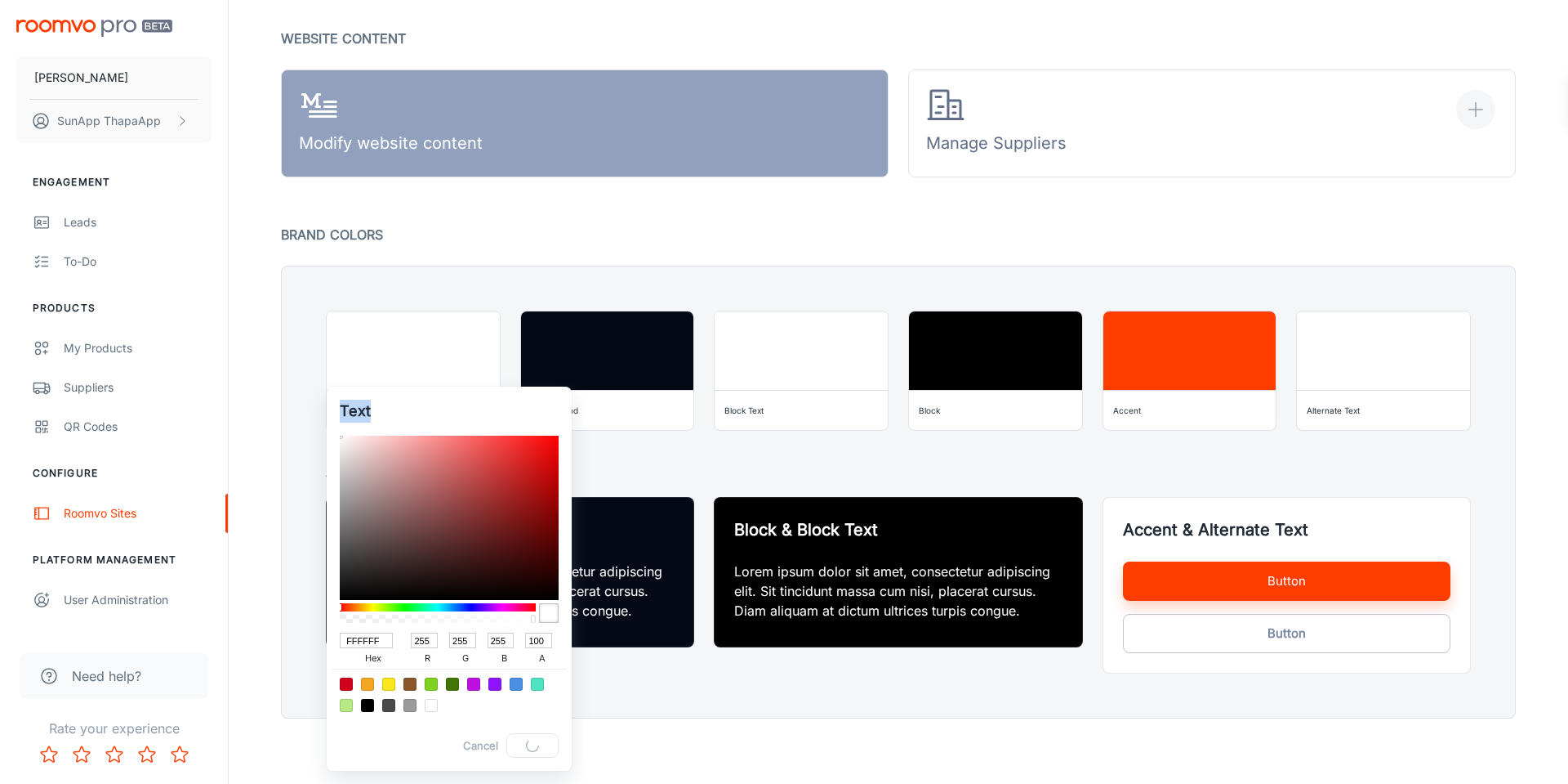
click at [806, 713] on div at bounding box center [784, 392] width 1568 height 784
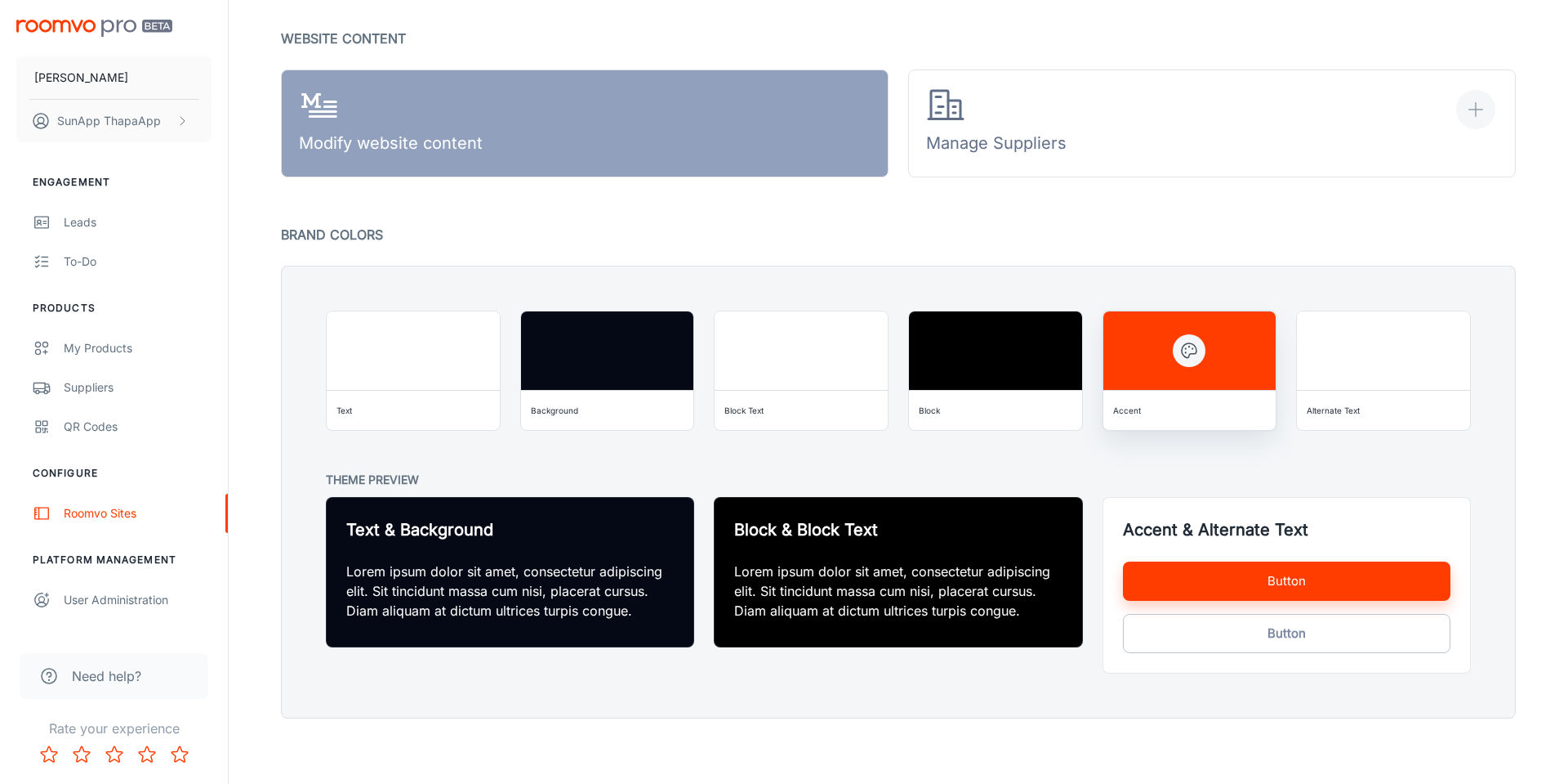
click at [1192, 358] on icon "button" at bounding box center [1189, 350] width 19 height 19
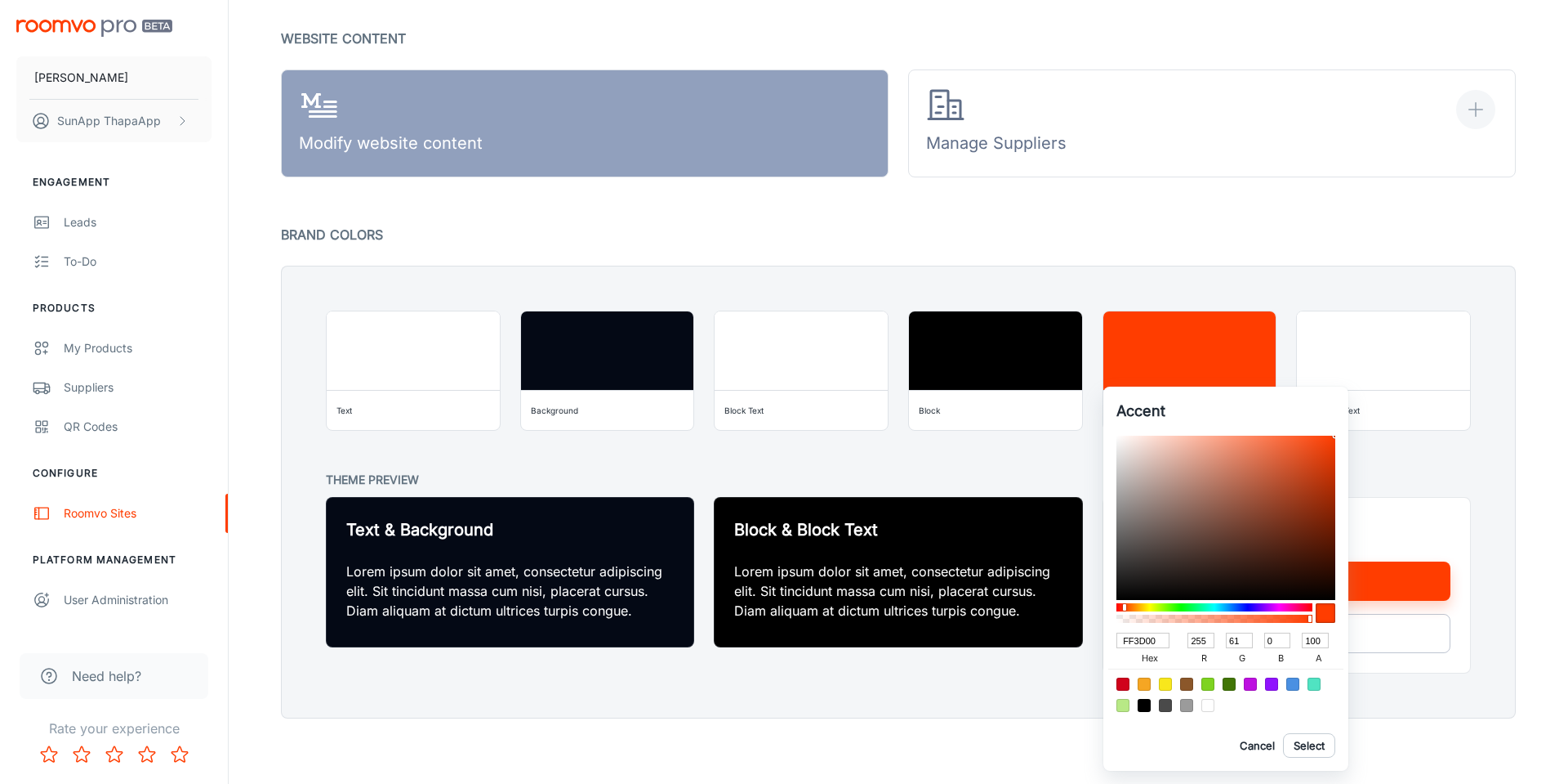
click at [1123, 700] on div at bounding box center [1122, 705] width 13 height 13
type input "B8E986"
type input "184"
type input "233"
type input "134"
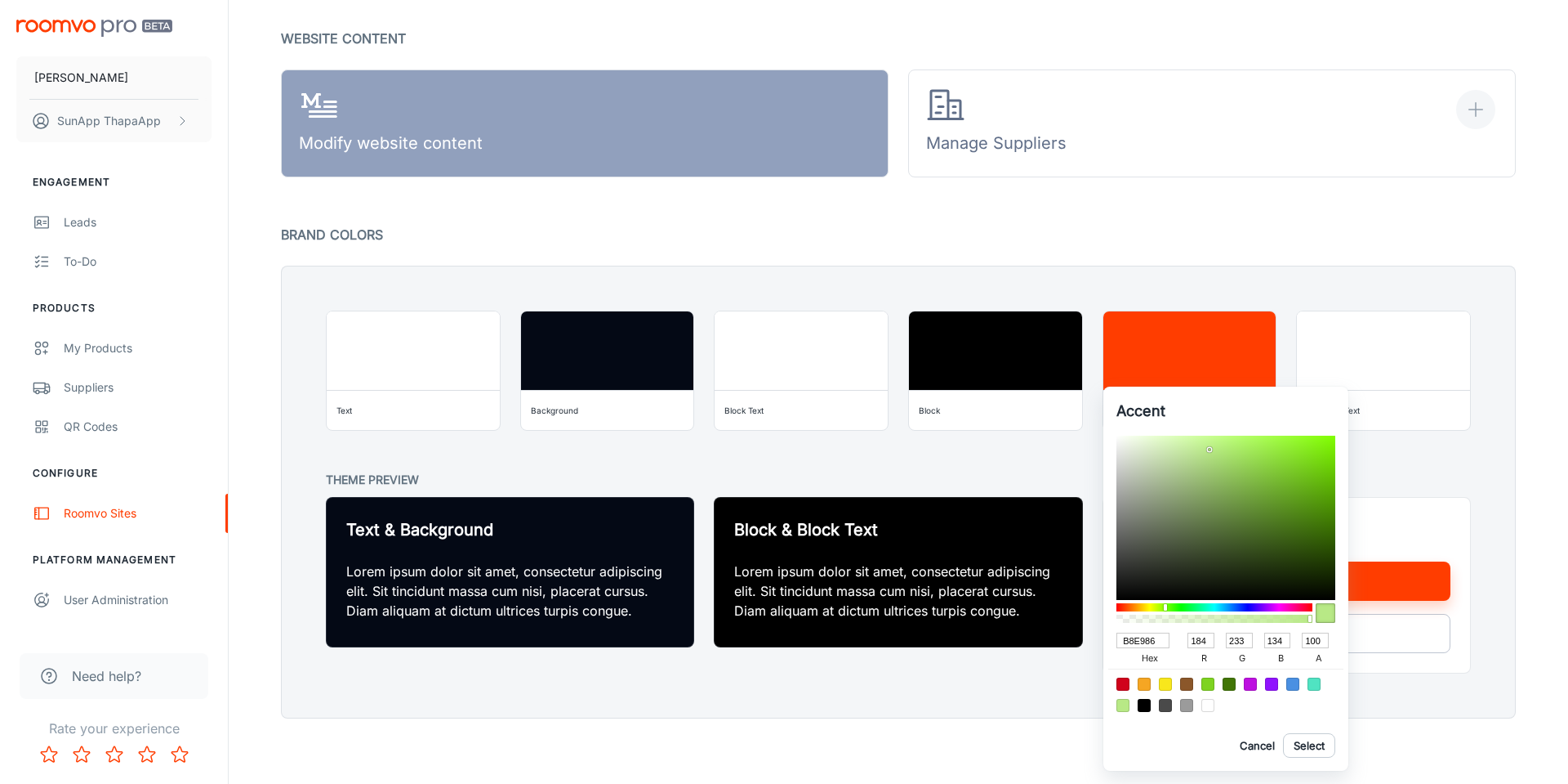
drag, startPoint x: 1161, startPoint y: 640, endPoint x: 1108, endPoint y: 635, distance: 53.2
click at [1108, 635] on div "Accent B8E986 hex 184 r 233 g 134 b 100 a Cancel Select" at bounding box center [1226, 578] width 245 height 384
paste input "#B9CB9D"
type input "#B9CB9D"
type input "185"
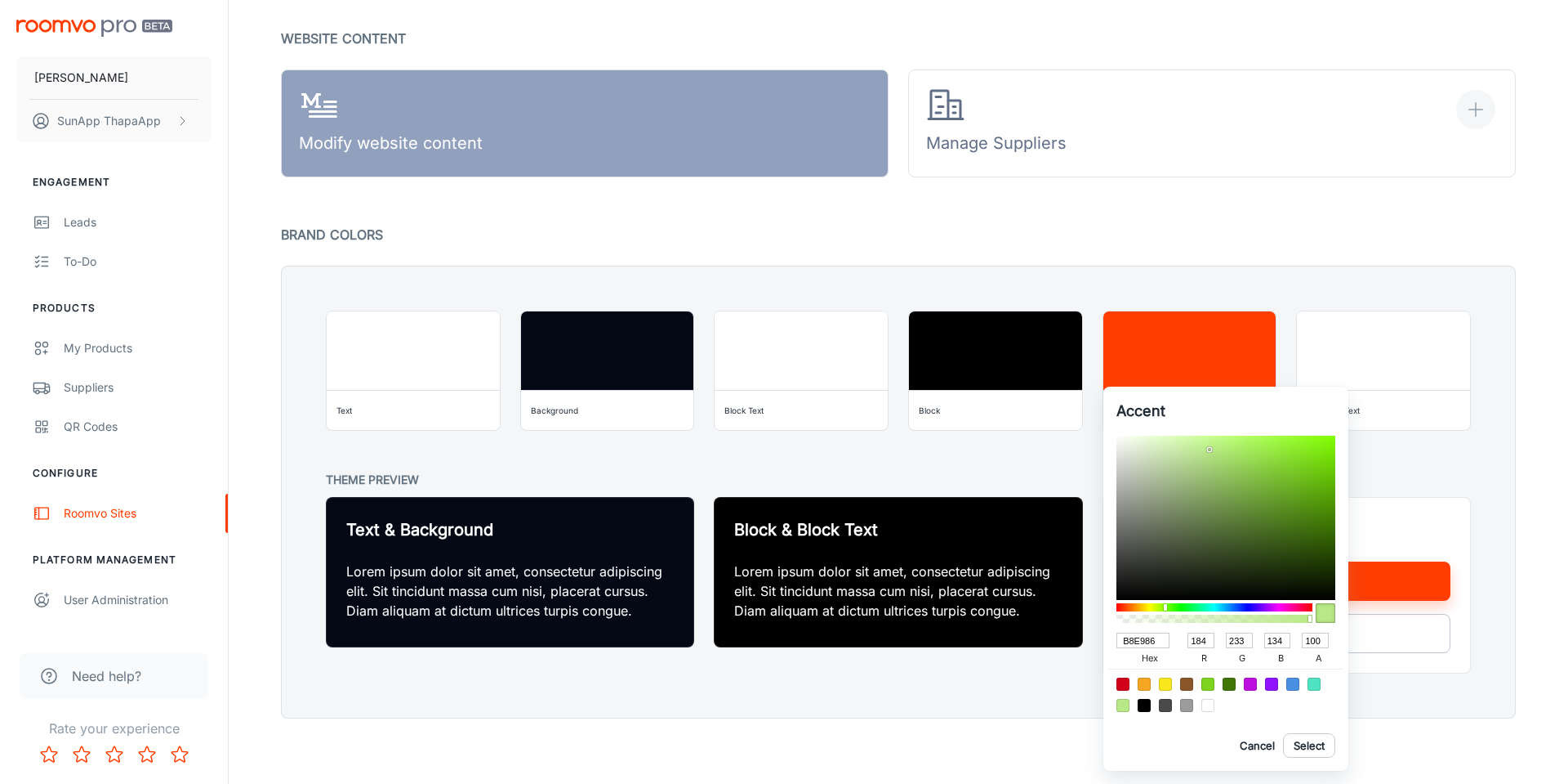
type input "203"
type input "157"
type input "B9CB9D"
click at [1306, 743] on button "Select" at bounding box center [1309, 745] width 52 height 24
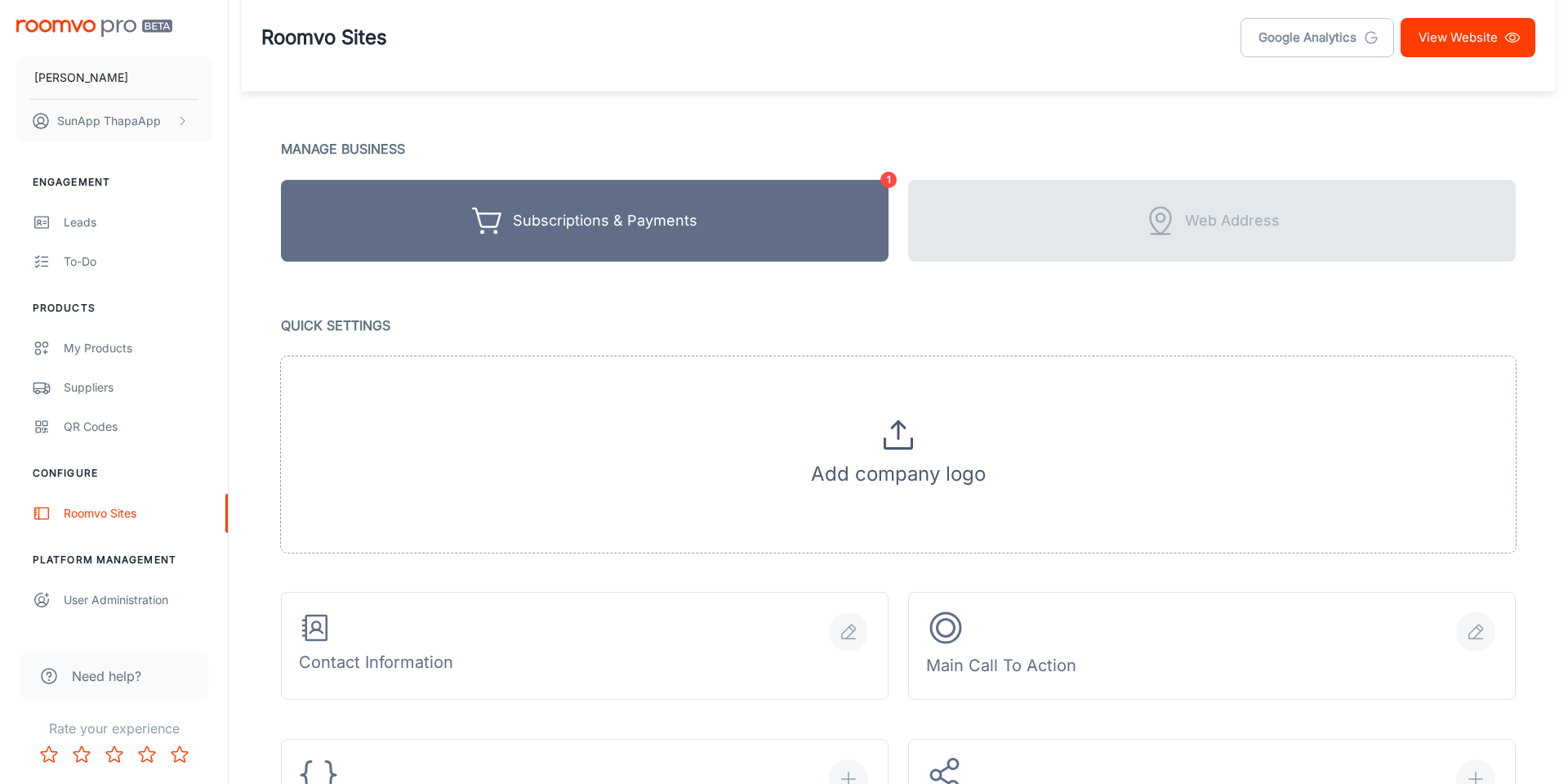
scroll to position [0, 0]
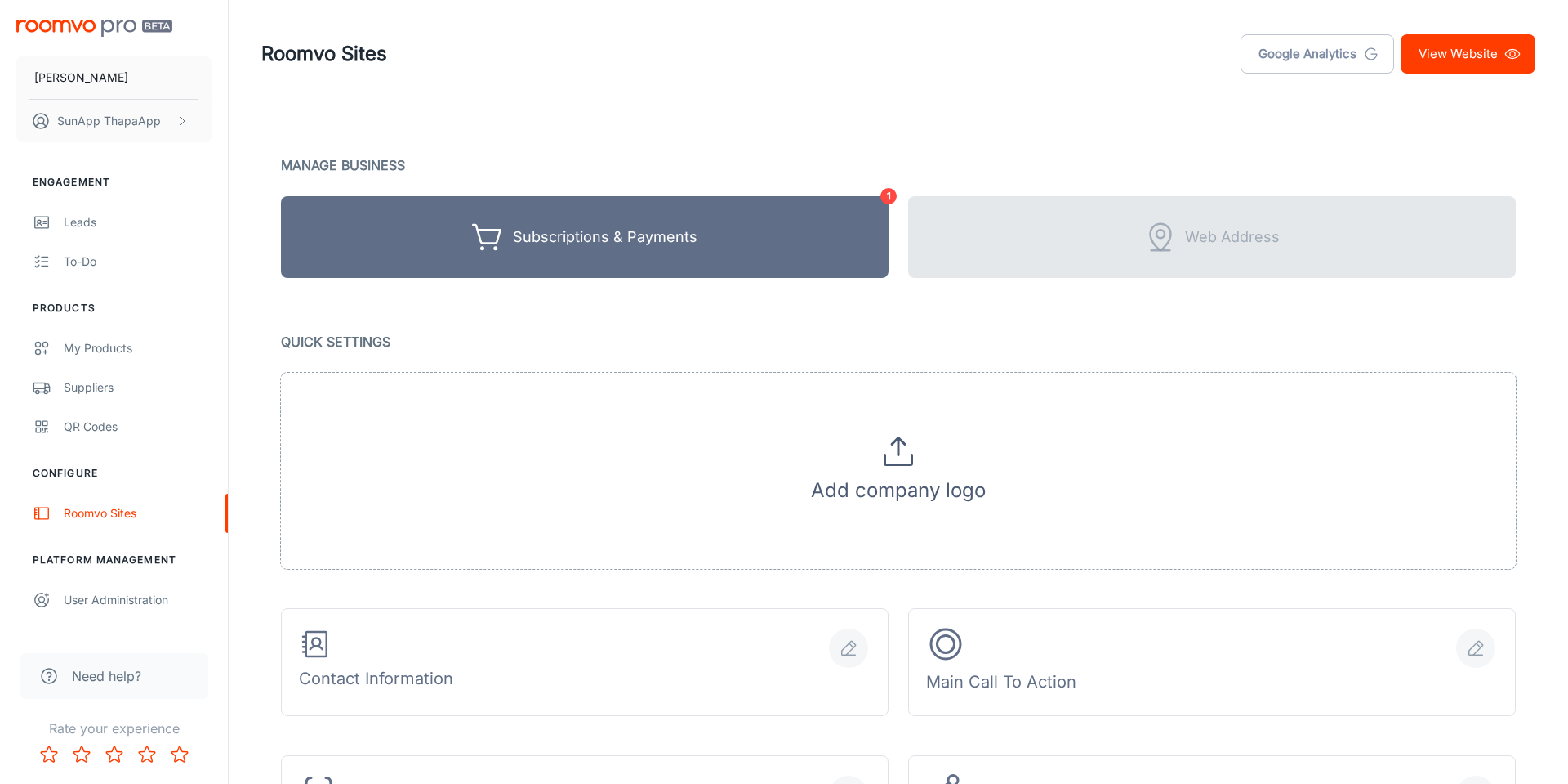
click at [1456, 62] on link "View Website" at bounding box center [1468, 54] width 135 height 39
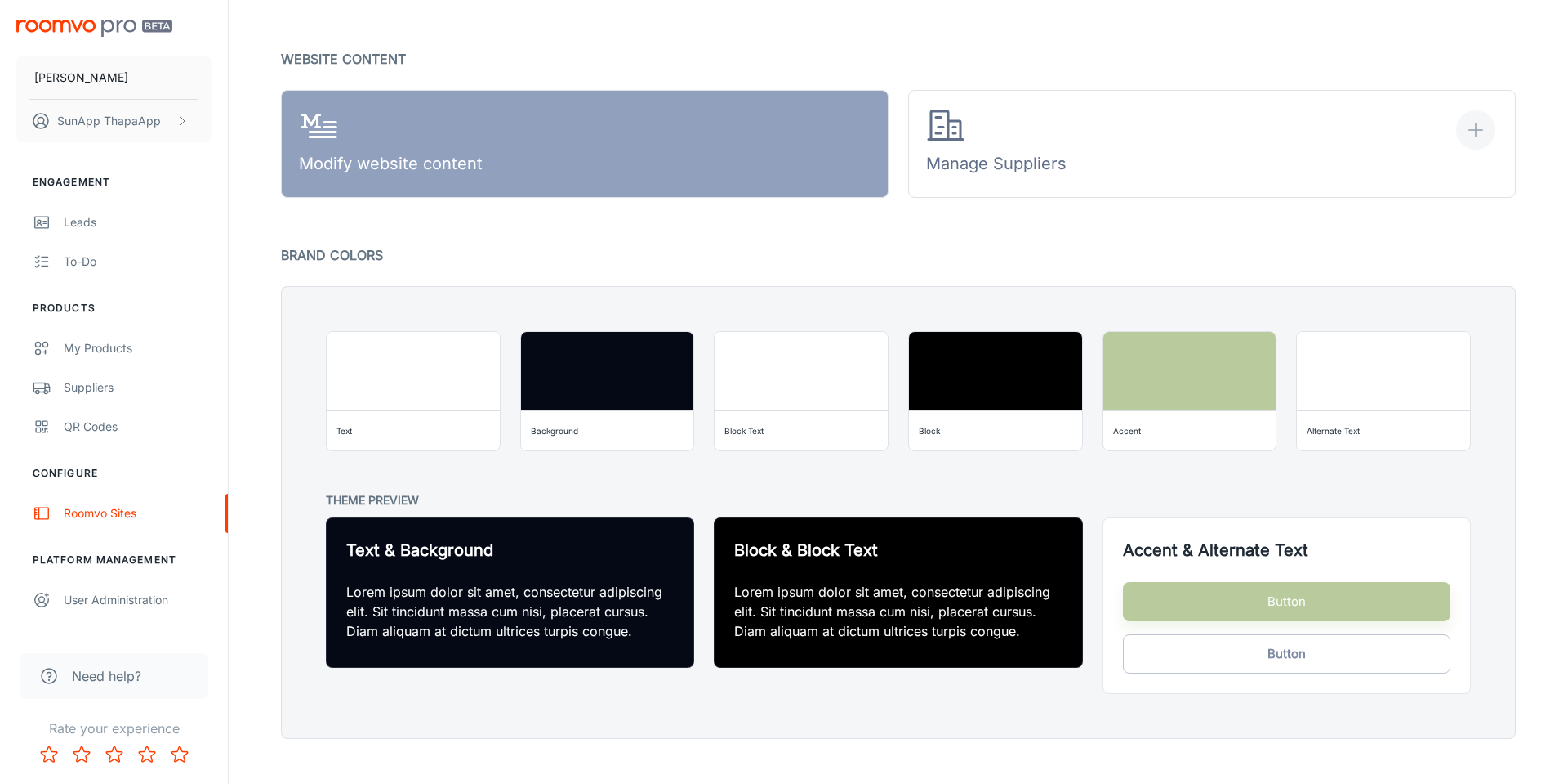
scroll to position [870, 0]
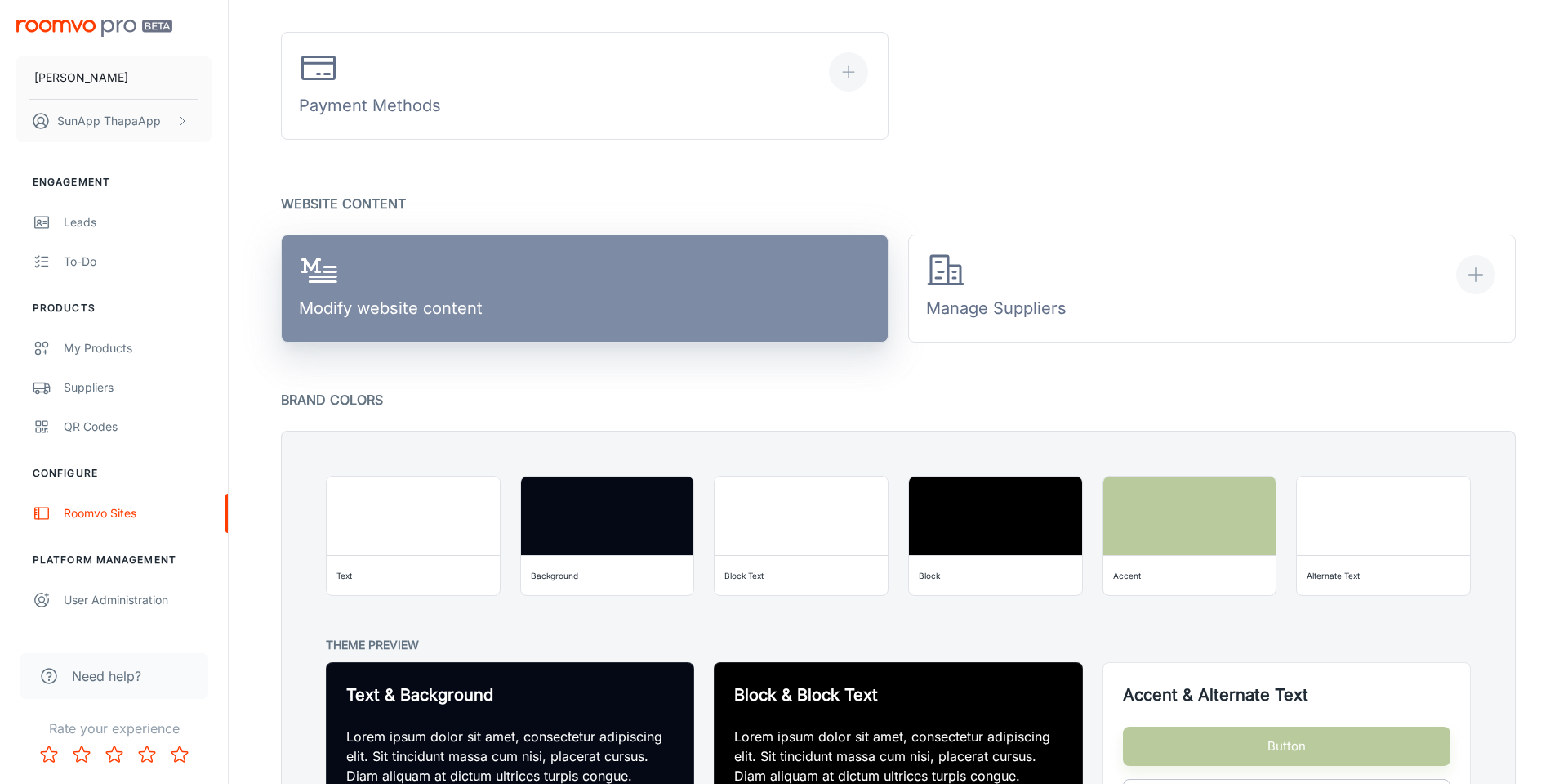
click at [703, 301] on link "Modify website content" at bounding box center [585, 289] width 608 height 108
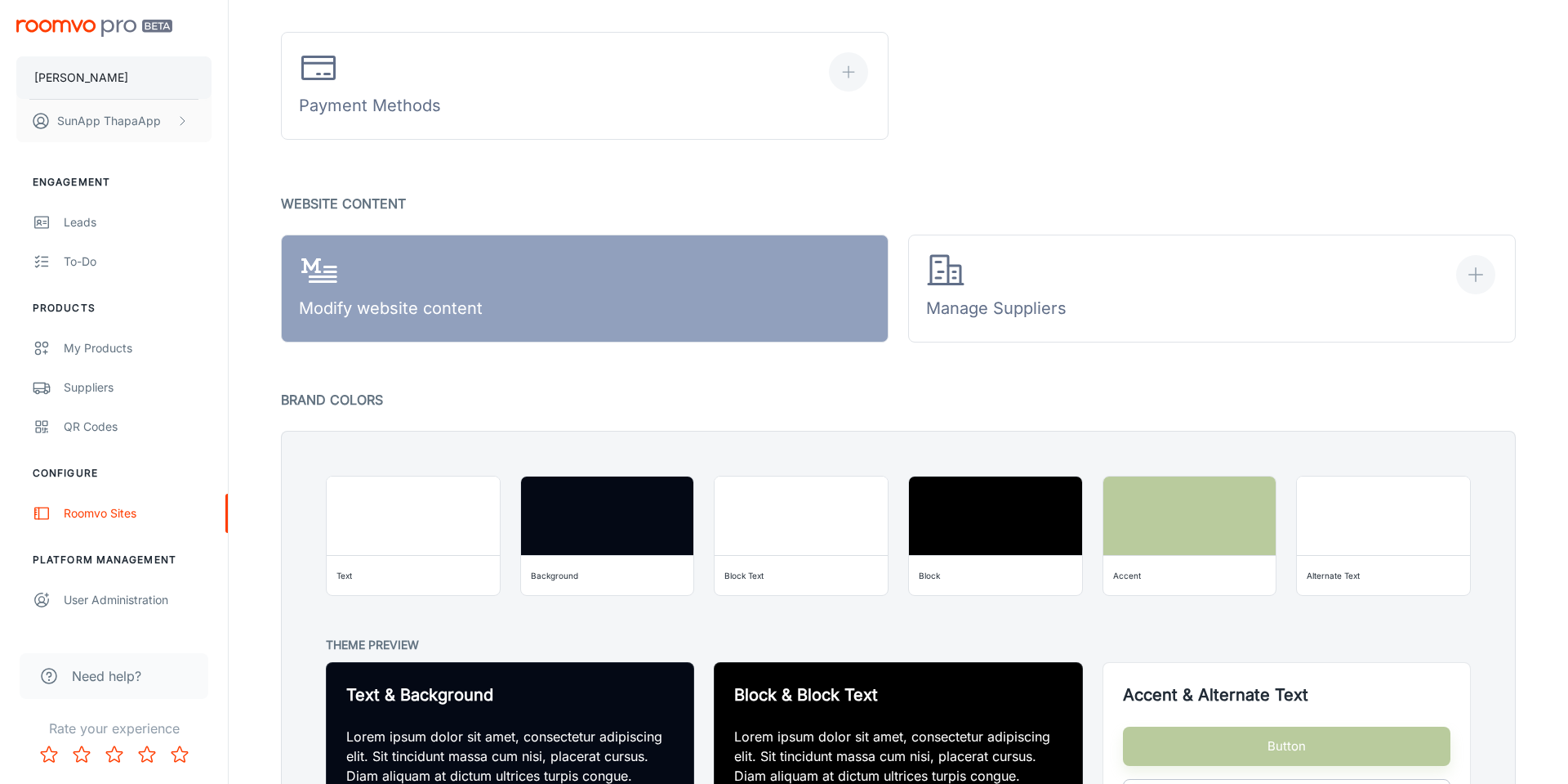
click at [127, 83] on button "[PERSON_NAME]" at bounding box center [113, 78] width 195 height 42
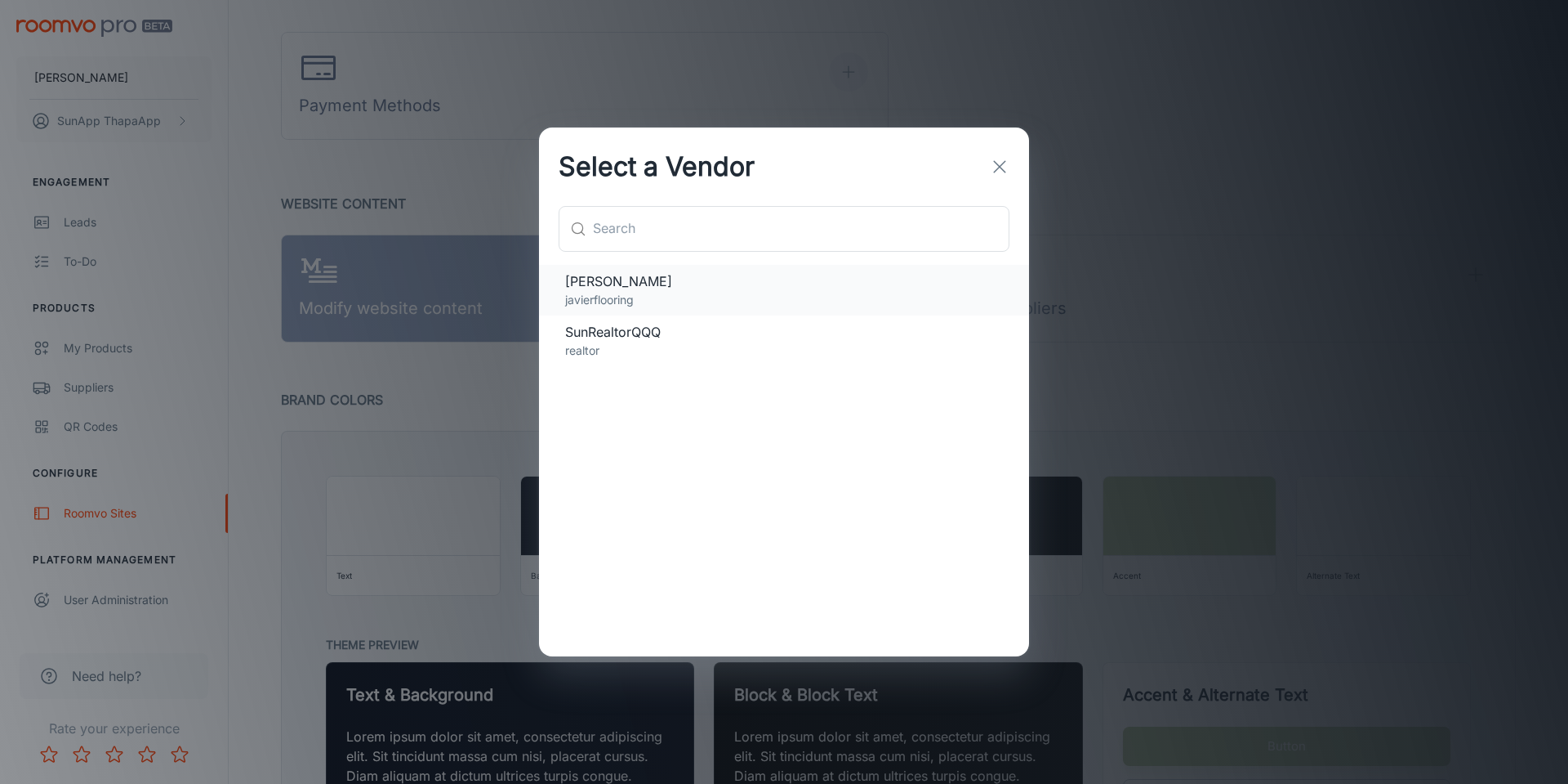
click at [638, 286] on span "[PERSON_NAME]" at bounding box center [784, 280] width 437 height 19
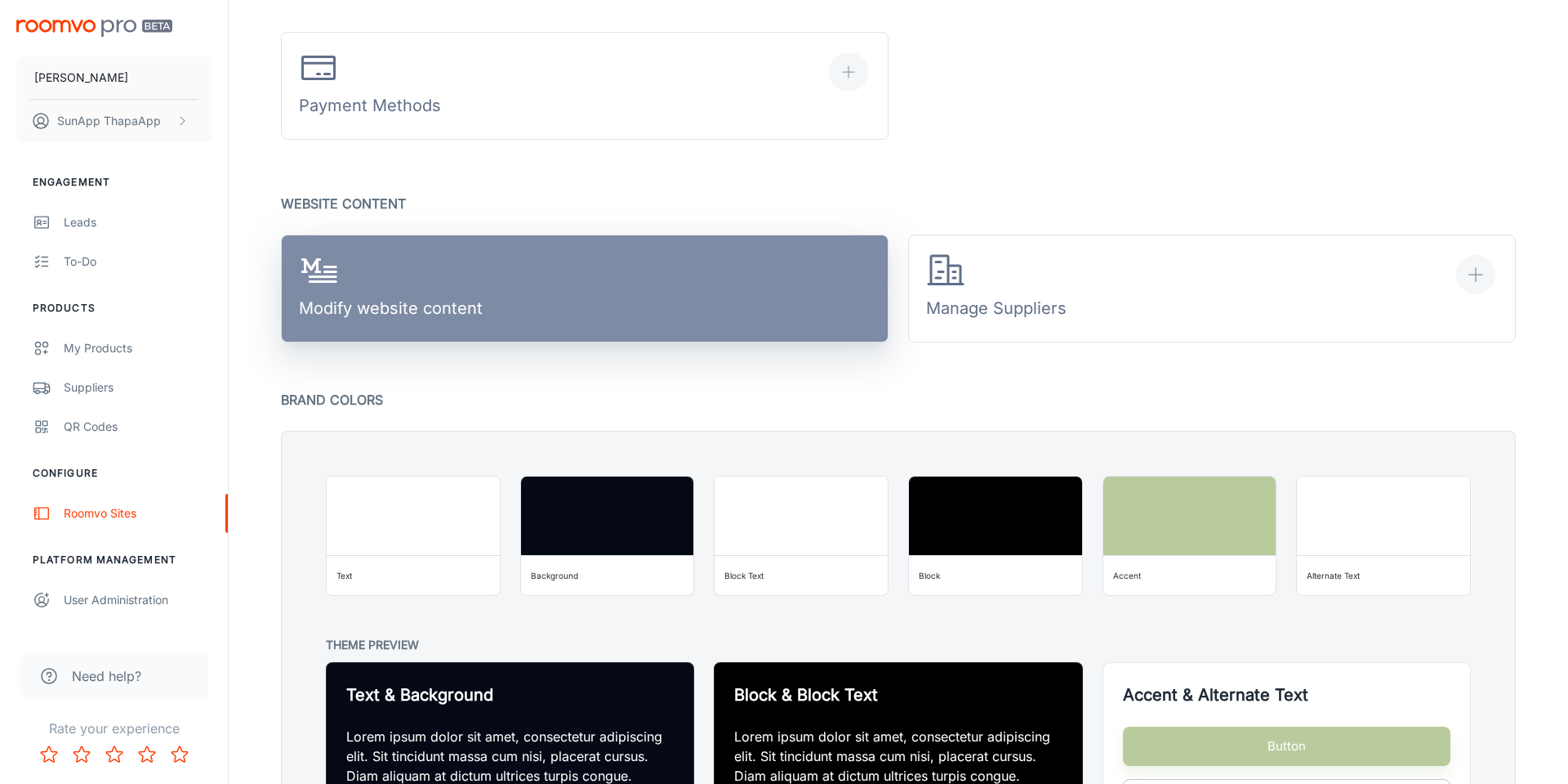
click at [476, 326] on div "Modify website content" at bounding box center [391, 289] width 184 height 76
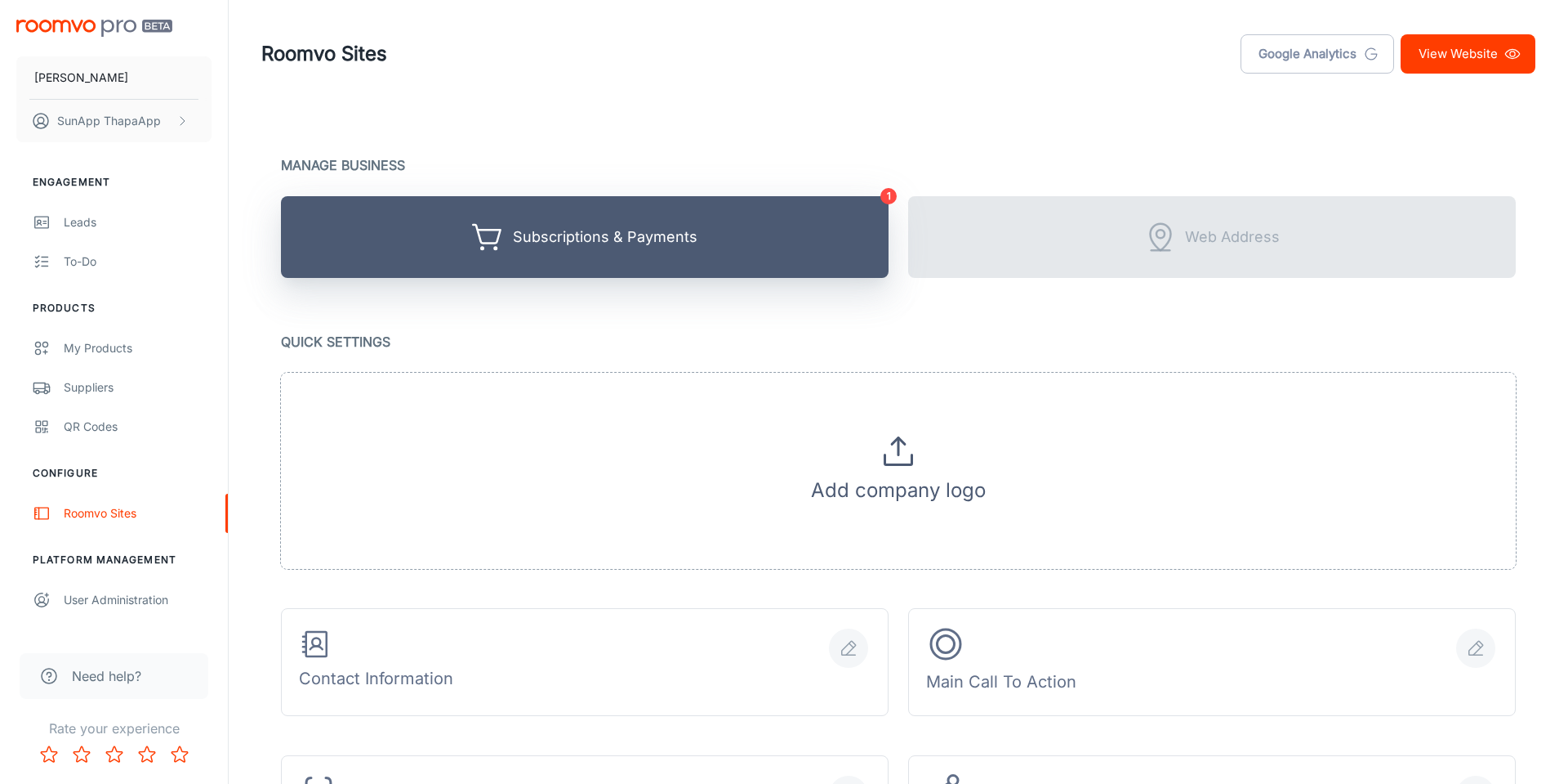
click at [855, 261] on button "Subscriptions & Payments" at bounding box center [585, 237] width 608 height 82
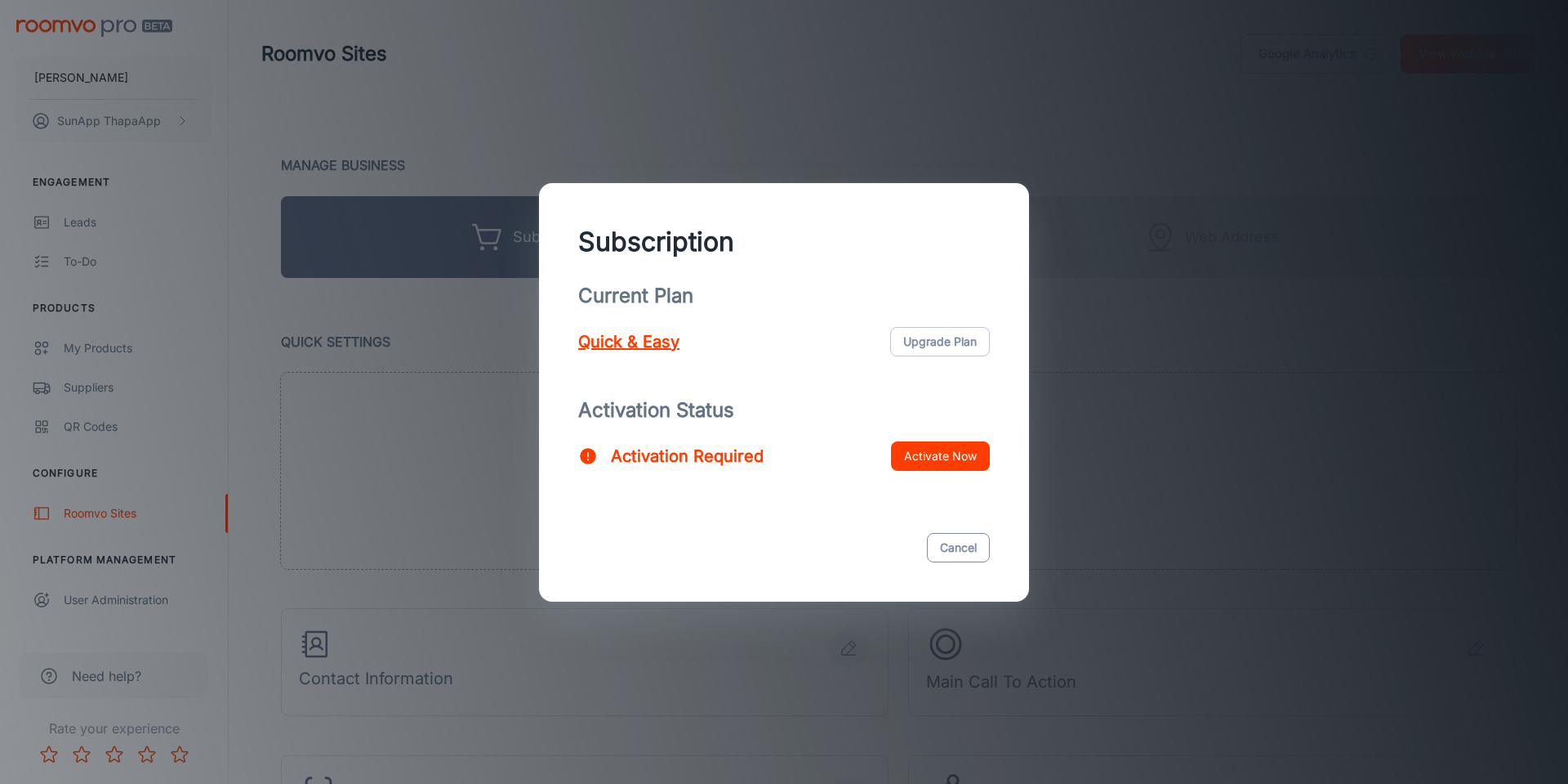
click at [952, 547] on button "Cancel" at bounding box center [958, 547] width 62 height 30
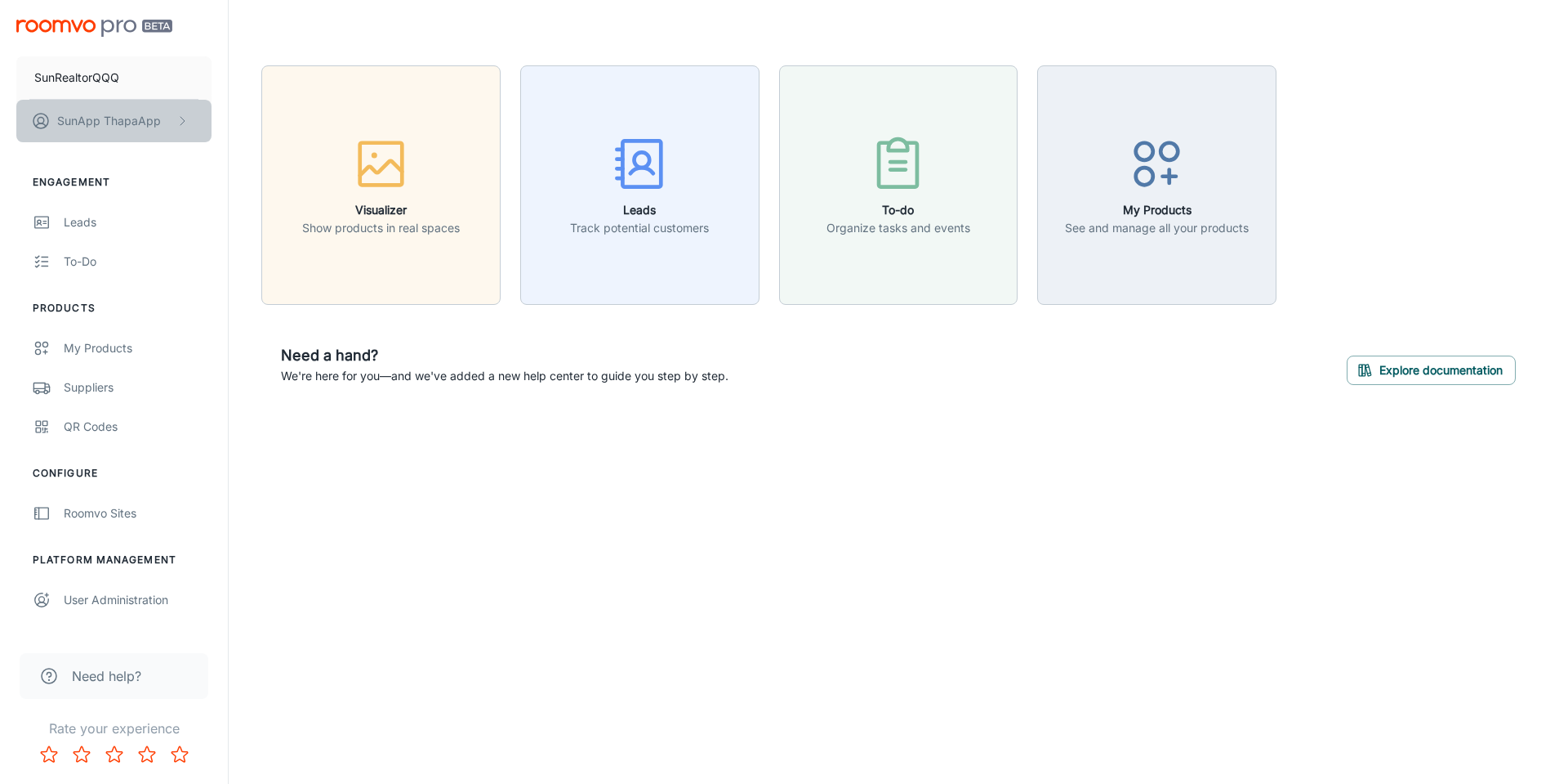
click at [117, 113] on p "SunApp ThapaApp" at bounding box center [109, 121] width 104 height 18
click at [243, 120] on li "User Profile" at bounding box center [254, 120] width 87 height 28
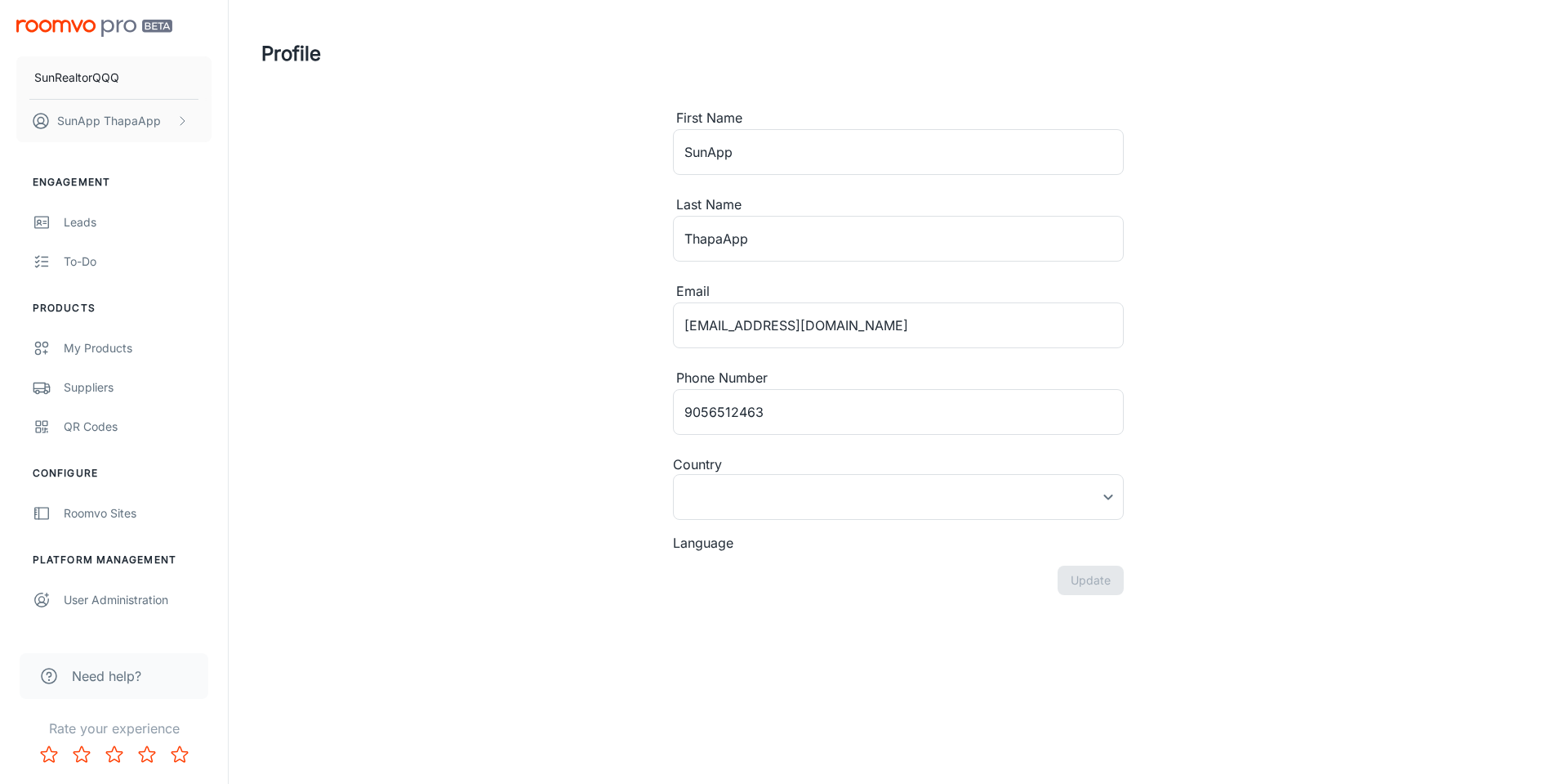
type input "[GEOGRAPHIC_DATA]"
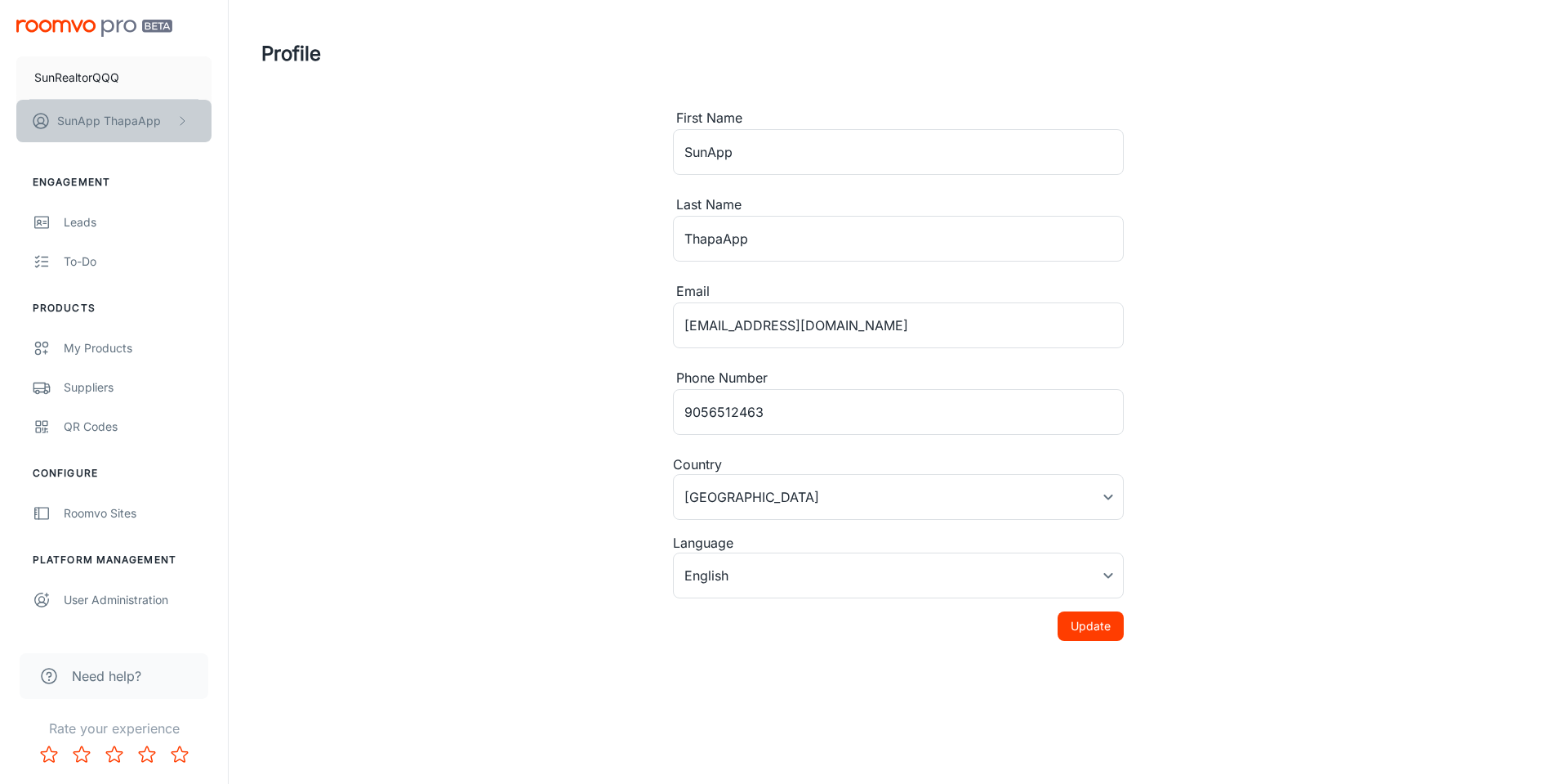
click at [171, 137] on button "SunApp ThapaApp" at bounding box center [113, 121] width 195 height 42
drag, startPoint x: 259, startPoint y: 143, endPoint x: 325, endPoint y: 340, distance: 207.8
click at [325, 340] on div "User Profile Log out" at bounding box center [784, 392] width 1568 height 784
drag, startPoint x: 101, startPoint y: 525, endPoint x: 102, endPoint y: 514, distance: 11.0
click at [101, 525] on div at bounding box center [784, 392] width 1568 height 784
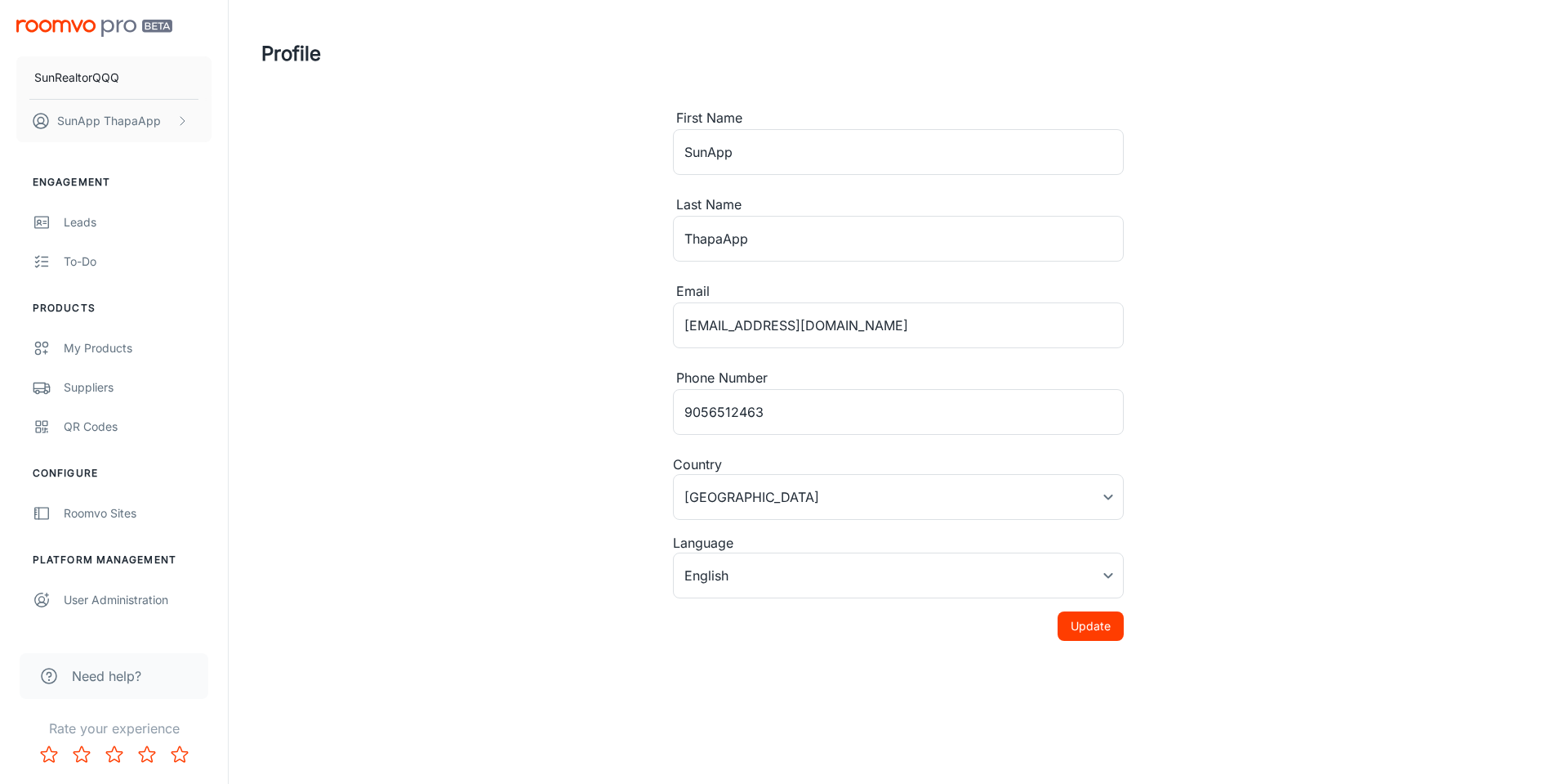
click at [103, 512] on div "Roomvo Sites" at bounding box center [137, 513] width 148 height 18
